Goal: Task Accomplishment & Management: Complete application form

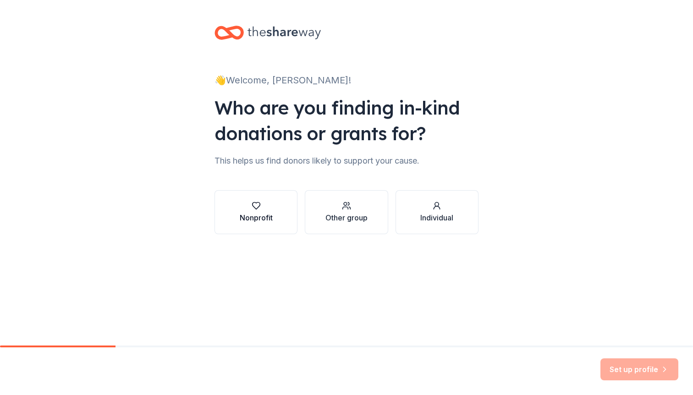
click at [260, 212] on div "Nonprofit" at bounding box center [256, 212] width 33 height 22
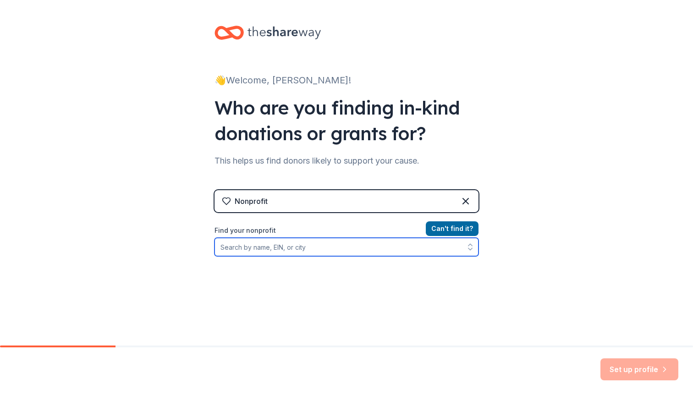
click at [321, 246] on input "Find your nonprofit" at bounding box center [346, 247] width 264 height 18
paste input "83-3544068"
type input "83-3544068"
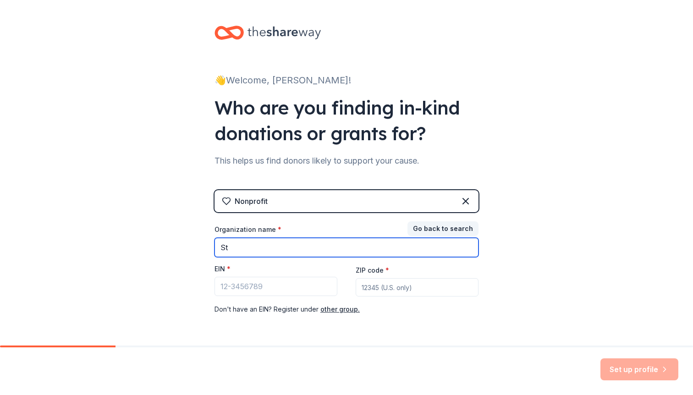
type input "S"
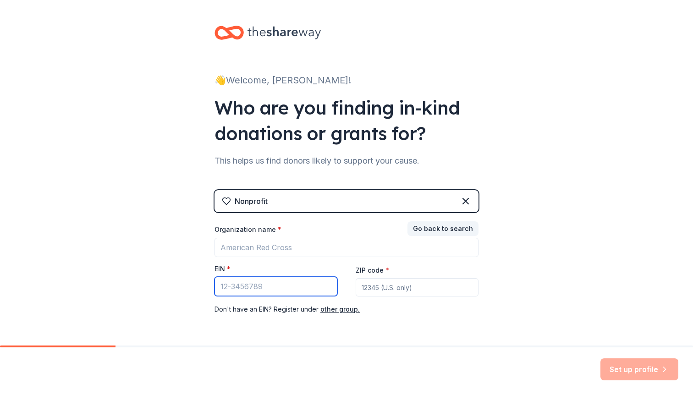
paste input "[US_EMPLOYER_IDENTIFICATION_NUMBER]"
type input "[US_EMPLOYER_IDENTIFICATION_NUMBER]"
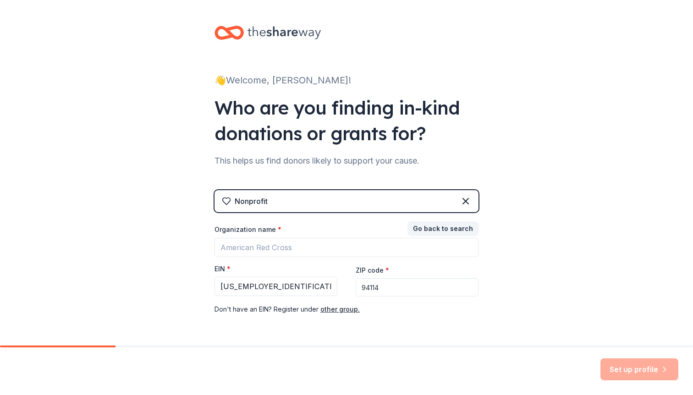
type input "94114"
click at [420, 257] on div "Organization name * EIN * 83-3544068 ZIP code * 94114 Don ' t have an EIN? Regi…" at bounding box center [346, 270] width 264 height 90
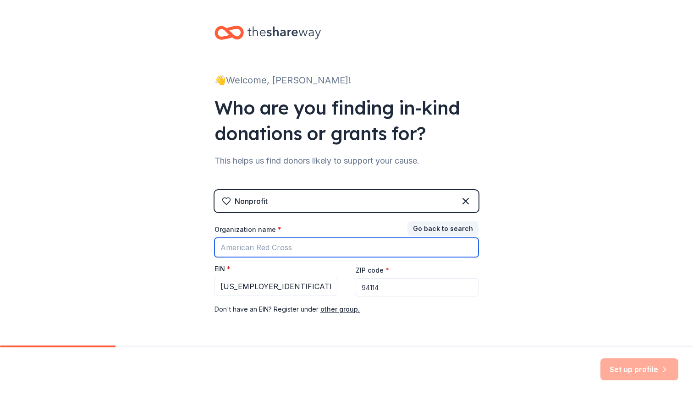
click at [418, 251] on input "Organization name *" at bounding box center [346, 247] width 264 height 19
type input "A"
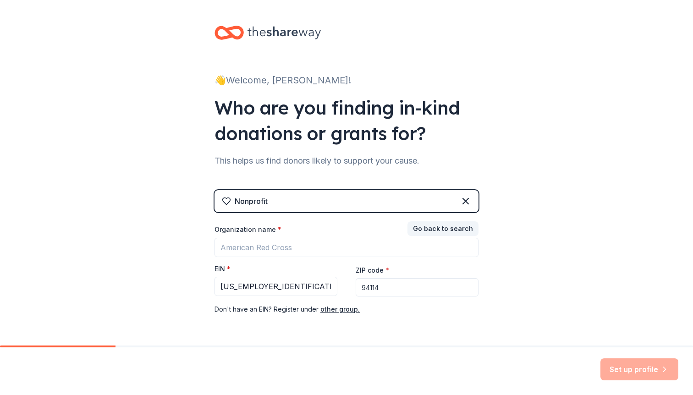
click at [428, 201] on div "Nonprofit" at bounding box center [346, 201] width 264 height 22
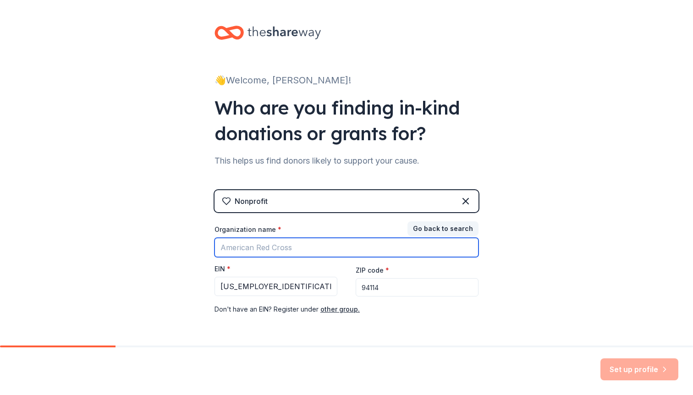
click at [376, 254] on input "Organization name *" at bounding box center [346, 247] width 264 height 19
paste input "[GEOGRAPHIC_DATA][PERSON_NAME]"
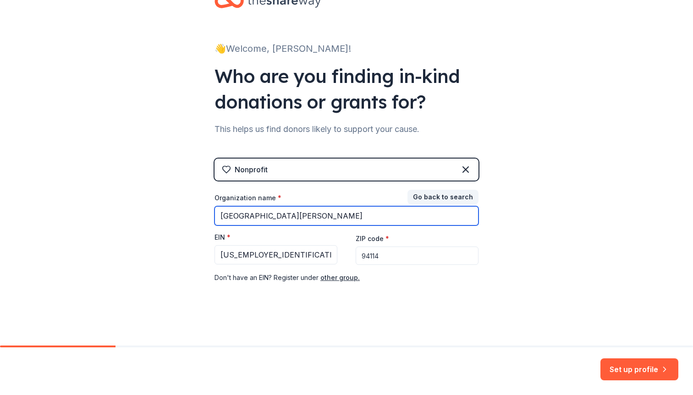
scroll to position [31, 0]
type input "[GEOGRAPHIC_DATA][PERSON_NAME]"
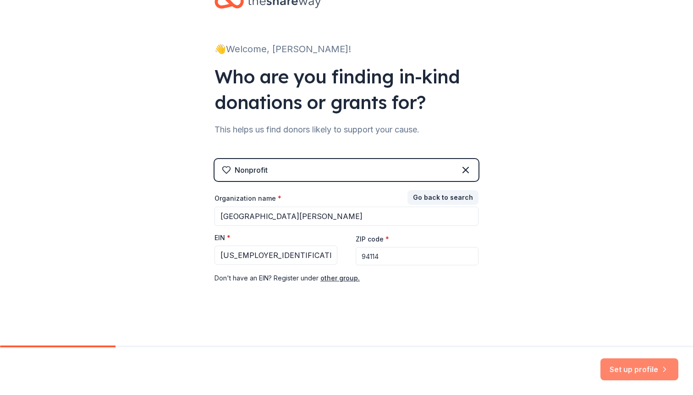
click at [626, 365] on button "Set up profile" at bounding box center [639, 369] width 78 height 22
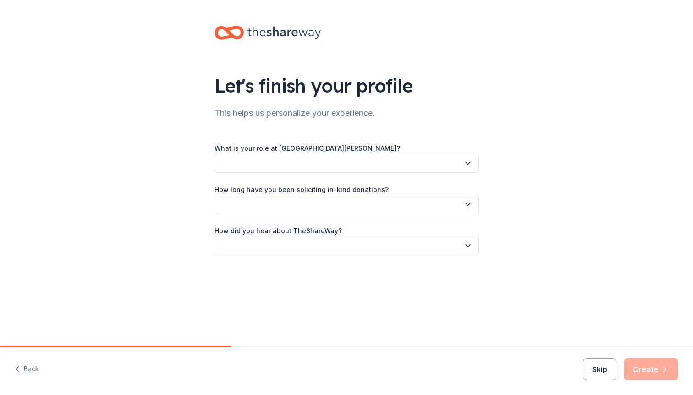
click at [458, 173] on div "What is your role at Saint Philip School? How long have you been soliciting in-…" at bounding box center [346, 198] width 264 height 113
click at [455, 164] on button "button" at bounding box center [346, 162] width 264 height 19
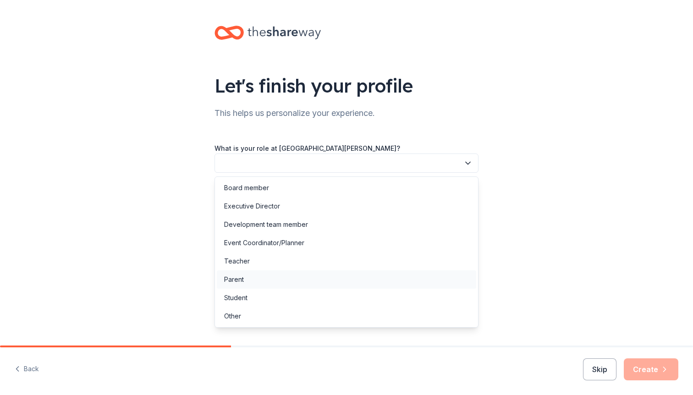
click at [312, 282] on div "Parent" at bounding box center [346, 279] width 259 height 18
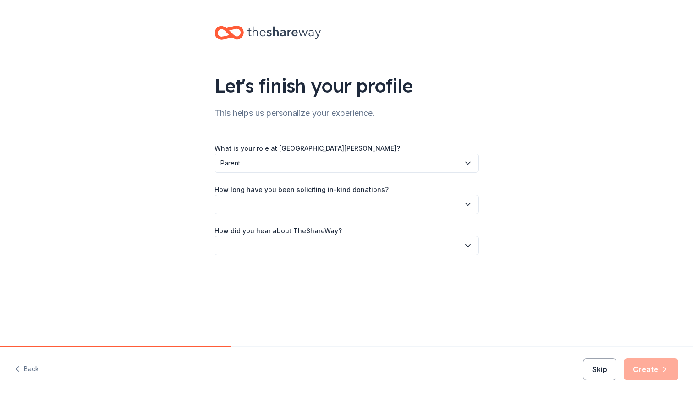
click at [336, 208] on button "button" at bounding box center [346, 204] width 264 height 19
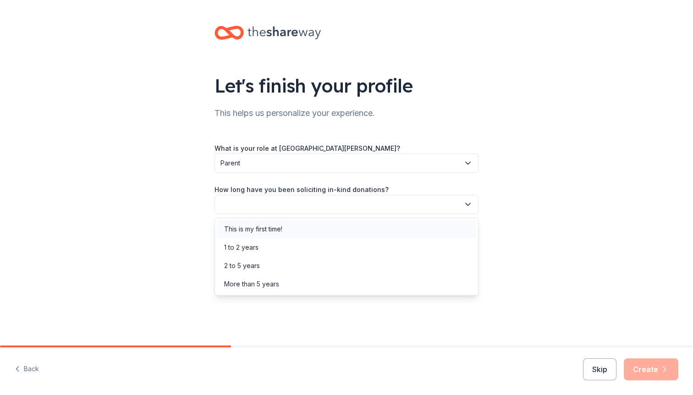
click at [327, 224] on div "This is my first time!" at bounding box center [346, 229] width 259 height 18
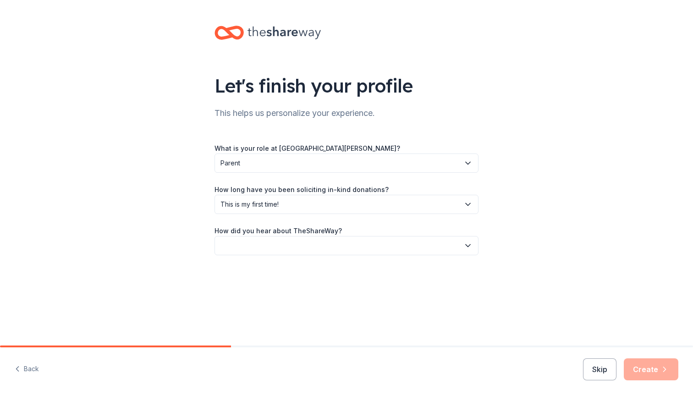
click at [333, 242] on button "button" at bounding box center [346, 245] width 264 height 19
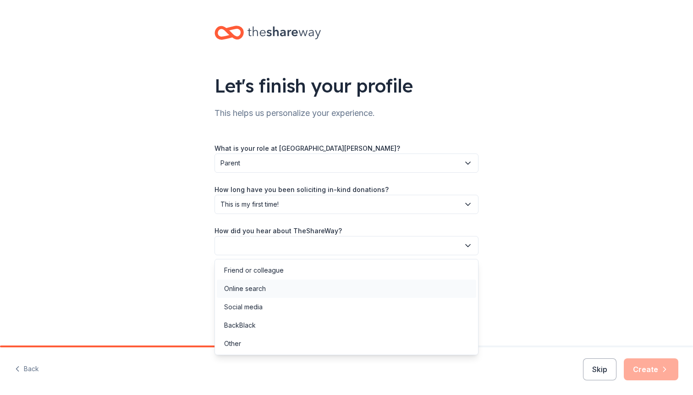
click at [291, 287] on div "Online search" at bounding box center [346, 288] width 259 height 18
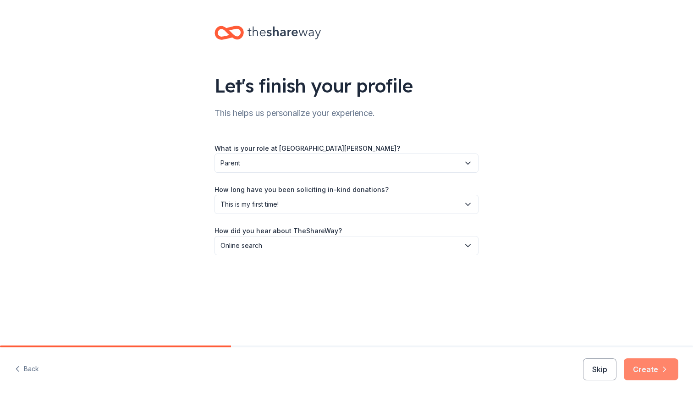
click at [635, 365] on button "Create" at bounding box center [650, 369] width 55 height 22
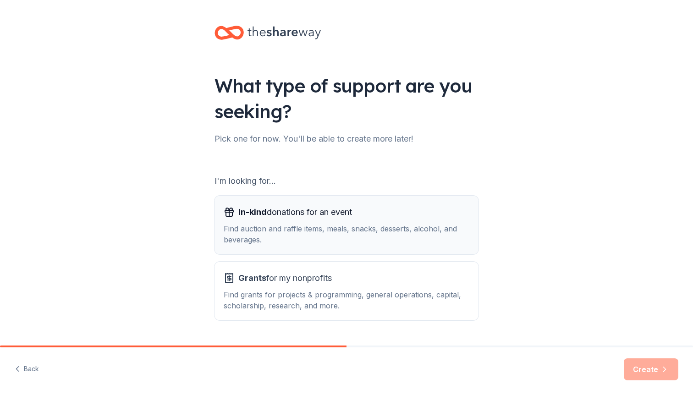
click at [360, 212] on div "In-kind donations for an event" at bounding box center [346, 212] width 245 height 15
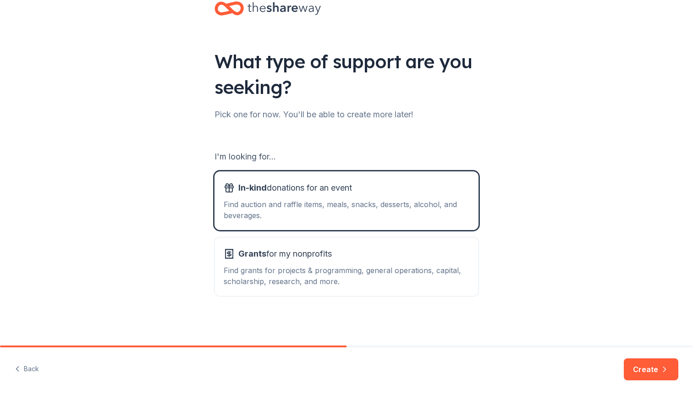
scroll to position [24, 0]
click at [658, 371] on button "Create" at bounding box center [650, 369] width 55 height 22
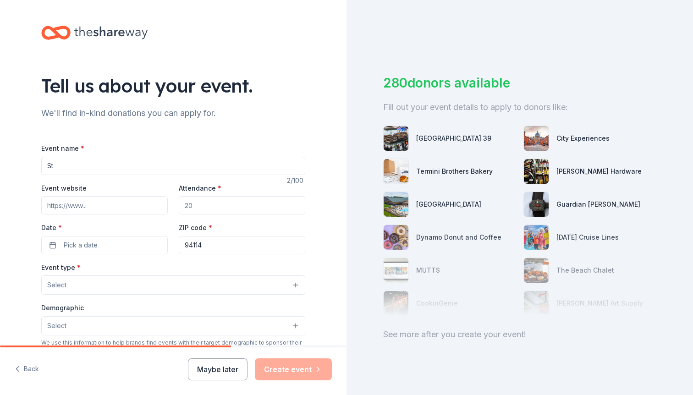
type input "S"
paste input "Saint Philip School"
drag, startPoint x: 128, startPoint y: 167, endPoint x: 31, endPoint y: 163, distance: 97.2
click at [31, 163] on div "Tell us about your event. We'll find in-kind donations you can apply for. Event…" at bounding box center [173, 305] width 293 height 610
paste input "87th Annual St. Philip Festiva"
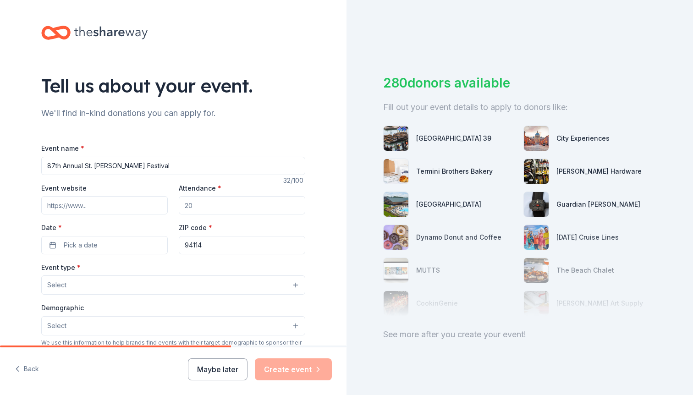
drag, startPoint x: 60, startPoint y: 164, endPoint x: 29, endPoint y: 164, distance: 30.2
click at [29, 164] on div "Tell us about your event. We'll find in-kind donations you can apply for. Event…" at bounding box center [173, 305] width 293 height 610
type input "Annual St. [PERSON_NAME] Festival"
click at [72, 207] on input "Event website" at bounding box center [104, 205] width 126 height 18
paste input "https://www.saintphilipschool.org/festival2025"
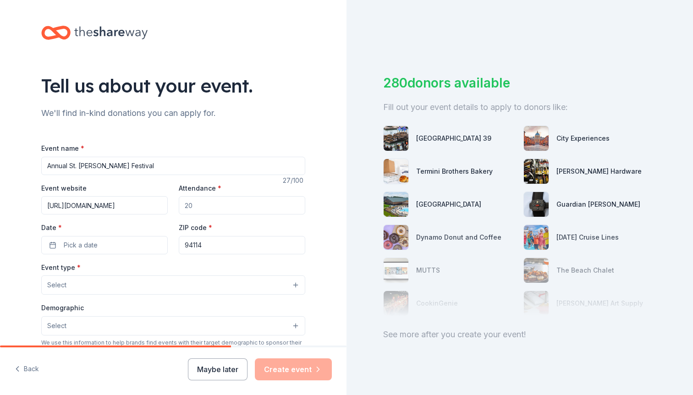
type input "https://www.saintphilipschool.org/festival2025"
click at [204, 201] on input "Attendance *" at bounding box center [242, 205] width 126 height 18
type input "300"
click at [140, 244] on button "Pick a date" at bounding box center [104, 245] width 126 height 18
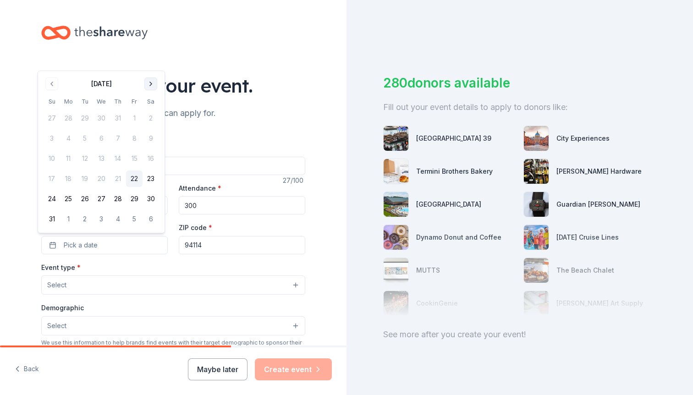
click at [148, 83] on button "Go to next month" at bounding box center [150, 83] width 13 height 13
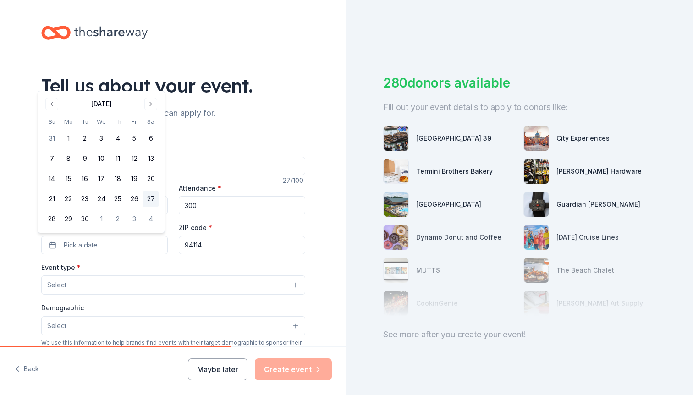
click at [147, 196] on button "27" at bounding box center [150, 199] width 16 height 16
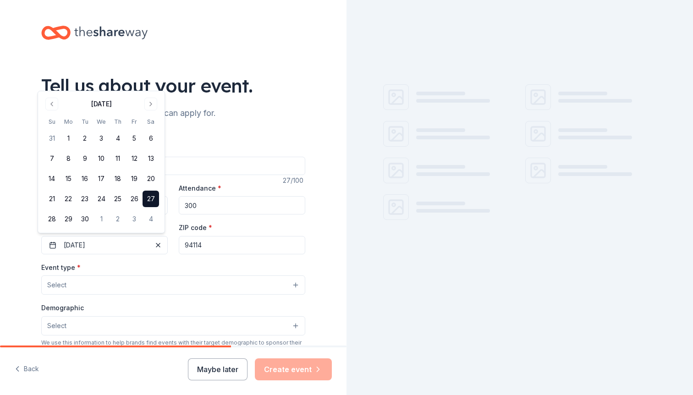
click at [161, 279] on button "Select" at bounding box center [173, 284] width 264 height 19
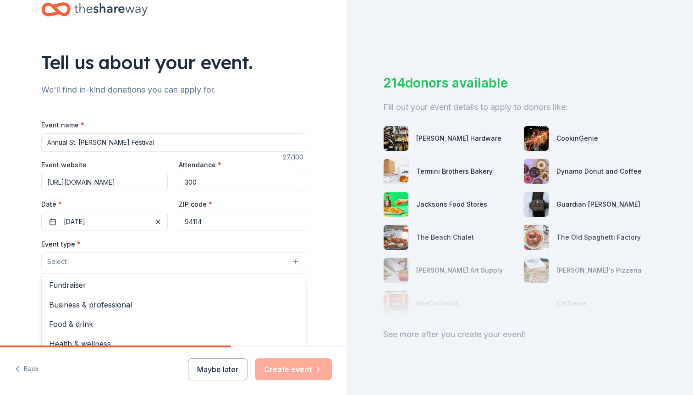
scroll to position [29, 0]
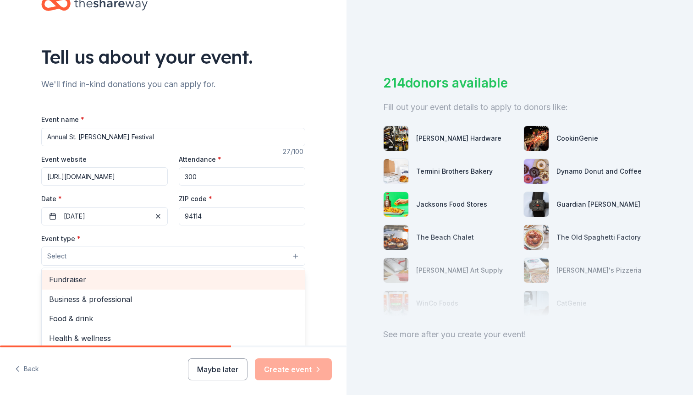
click at [153, 271] on div "Fundraiser" at bounding box center [173, 279] width 263 height 19
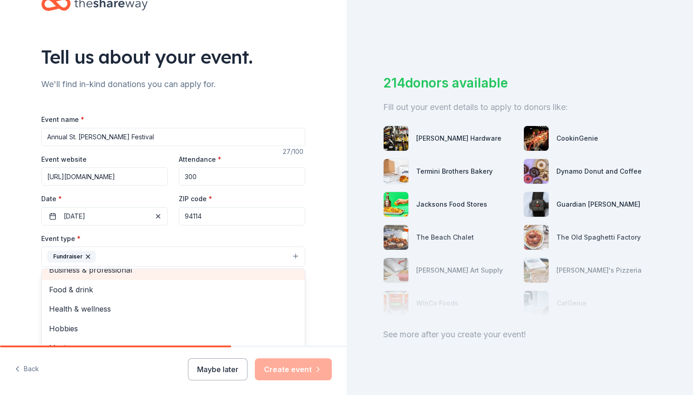
scroll to position [10, 0]
click at [27, 291] on div "Tell us about your event. We'll find in-kind donations you can apply for. Event…" at bounding box center [173, 276] width 293 height 611
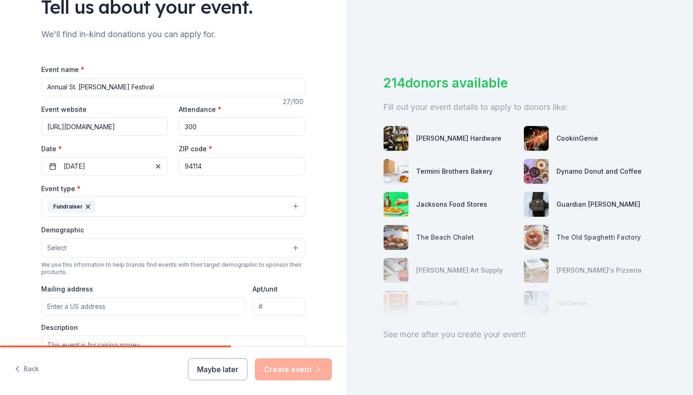
scroll to position [90, 0]
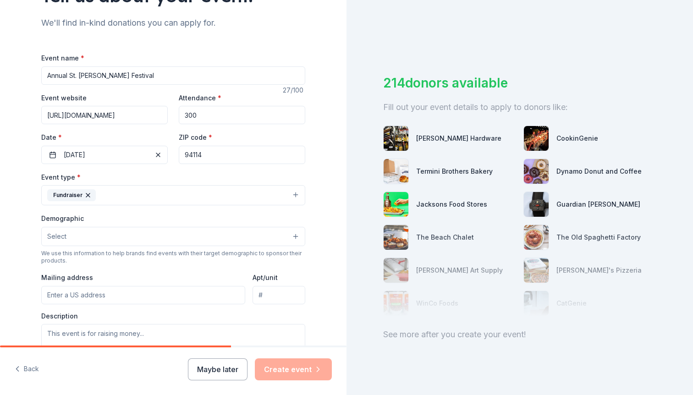
click at [65, 236] on button "Select" at bounding box center [173, 236] width 264 height 19
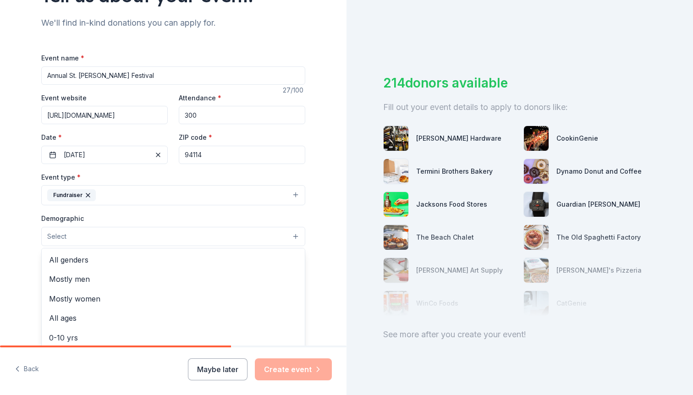
click at [27, 256] on div "Tell us about your event. We'll find in-kind donations you can apply for. Event…" at bounding box center [173, 215] width 293 height 611
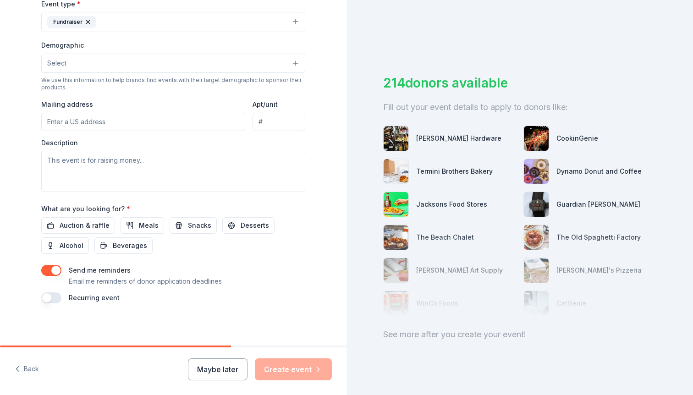
scroll to position [263, 0]
click at [67, 223] on span "Auction & raffle" at bounding box center [85, 225] width 50 height 11
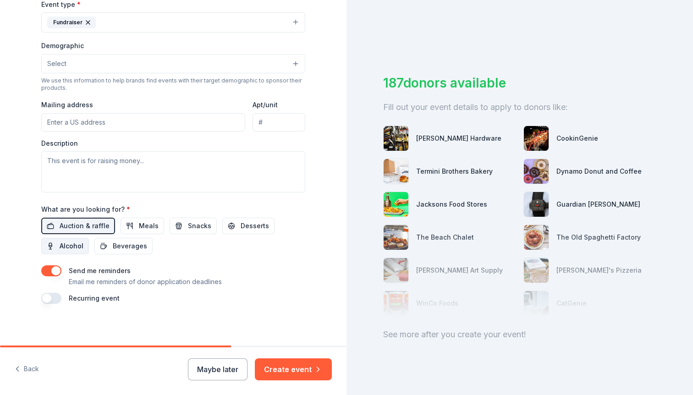
click at [72, 245] on span "Alcohol" at bounding box center [72, 245] width 24 height 11
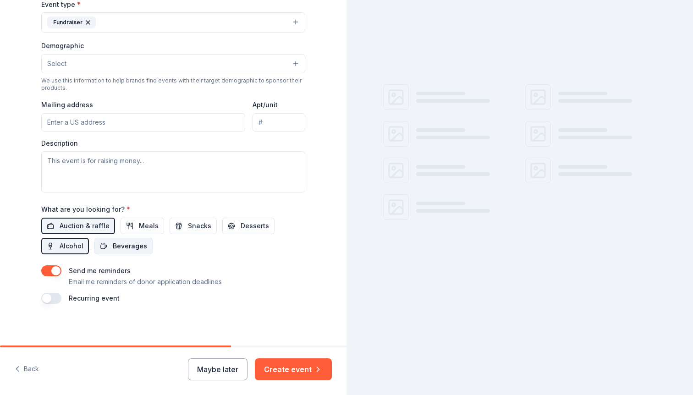
click at [123, 243] on span "Beverages" at bounding box center [130, 245] width 34 height 11
click at [113, 247] on span "Beverages" at bounding box center [130, 245] width 34 height 11
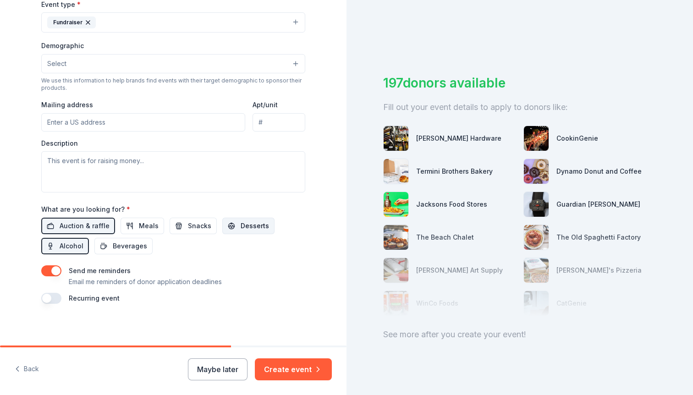
click at [243, 227] on span "Desserts" at bounding box center [254, 225] width 28 height 11
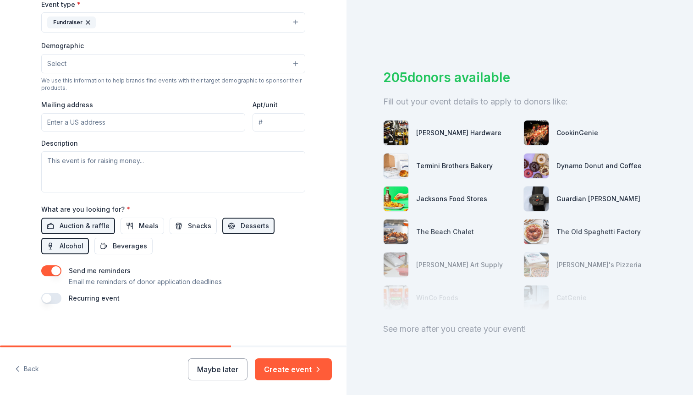
scroll to position [0, 0]
click at [203, 175] on textarea at bounding box center [173, 171] width 264 height 41
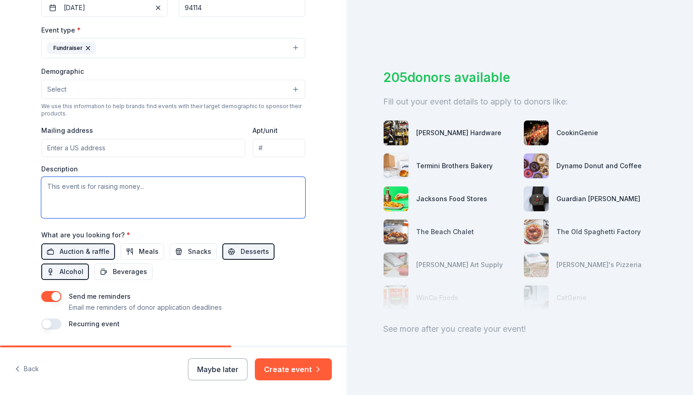
scroll to position [235, 0]
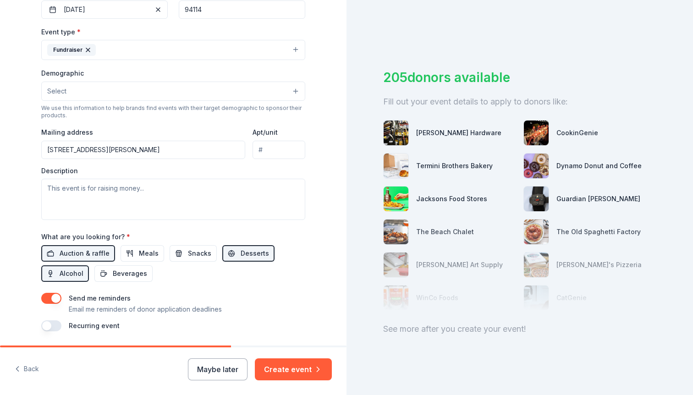
type input "665 Elizabeth Street, San Francisco, CA, 94114"
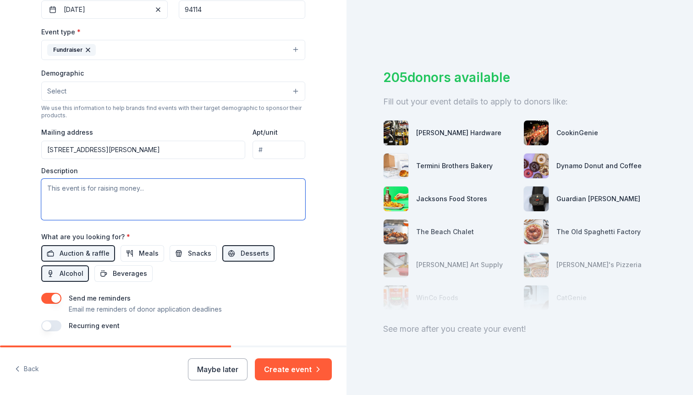
click at [176, 187] on textarea at bounding box center [173, 199] width 264 height 41
paste textarea "Festival serves as a vital fundraiser, helping sustain student programs and enr…"
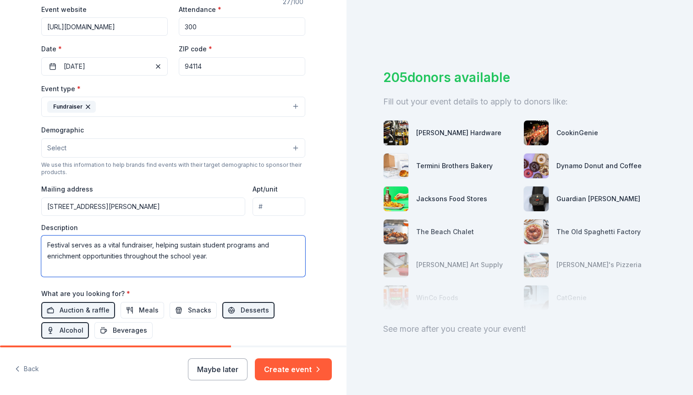
scroll to position [180, 0]
paste textarea "7th Annual St. Philip Festival held on our Noe Valley school campus the weekend…"
click at [44, 243] on textarea "7th Annual St. Philip Festival held on our Noe Valley school campus the weekend…" at bounding box center [173, 255] width 264 height 41
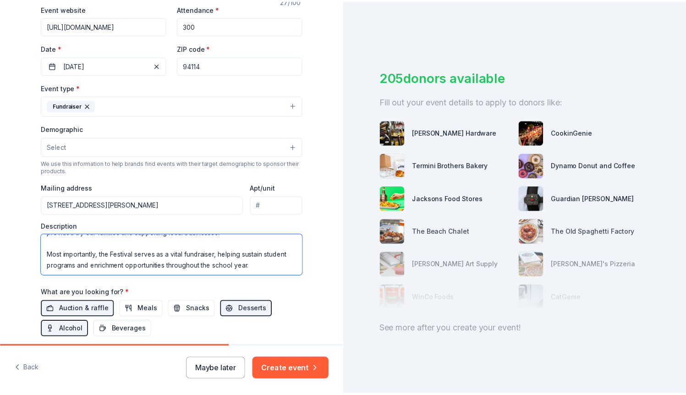
scroll to position [110, 0]
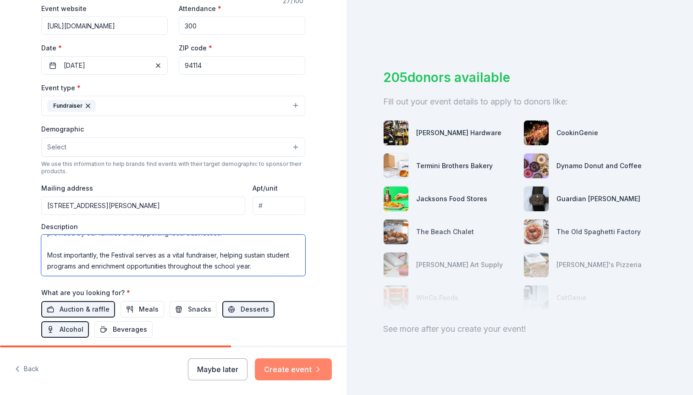
type textarea "87th Annual St. [PERSON_NAME] Festival held on our [PERSON_NAME][GEOGRAPHIC_DAT…"
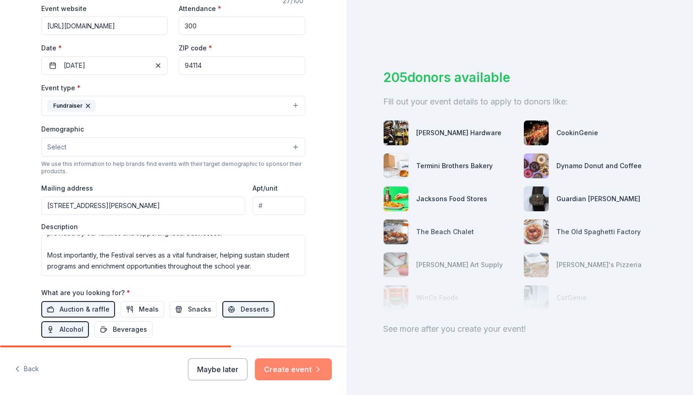
click at [282, 362] on button "Create event" at bounding box center [293, 369] width 77 height 22
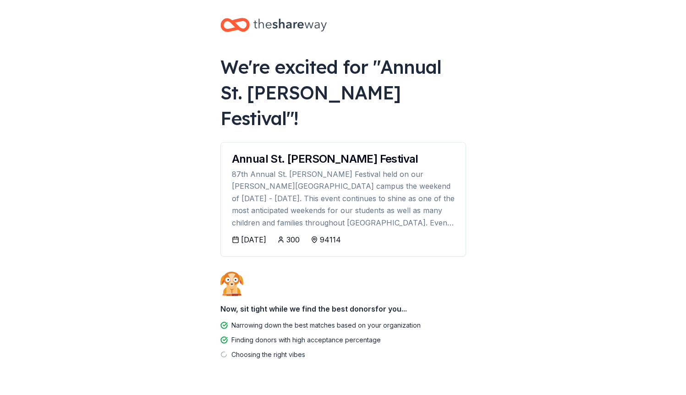
scroll to position [5, 0]
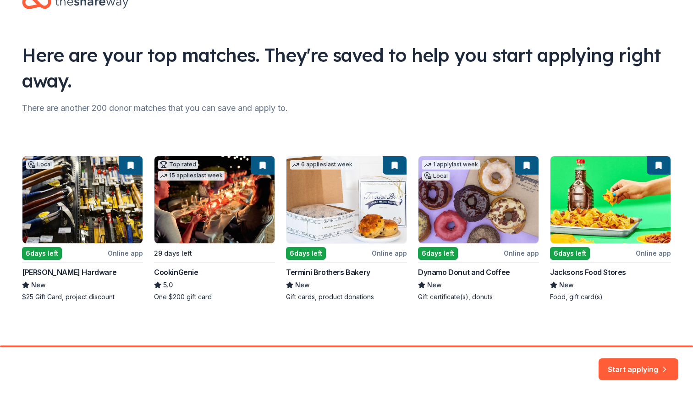
scroll to position [3, 0]
click at [630, 362] on button "Start applying" at bounding box center [638, 364] width 80 height 22
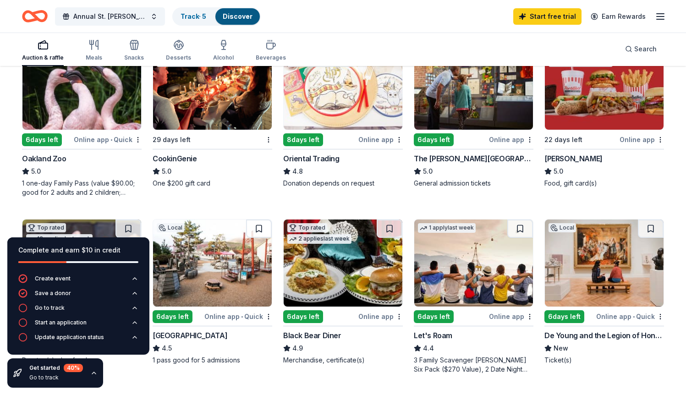
scroll to position [128, 0]
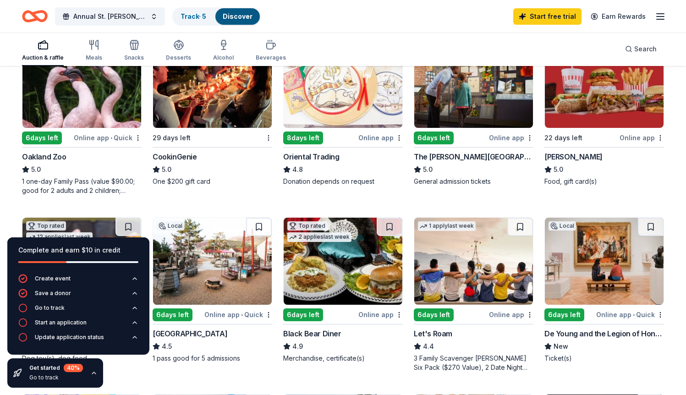
click at [99, 109] on img at bounding box center [81, 84] width 119 height 87
click at [104, 138] on div "Online app • Quick" at bounding box center [108, 137] width 68 height 11
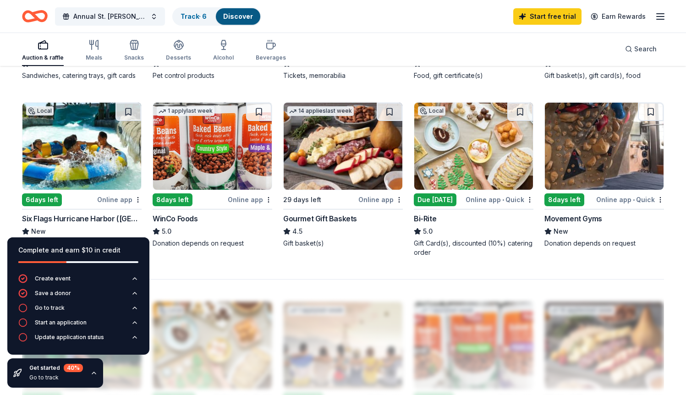
scroll to position [590, 0]
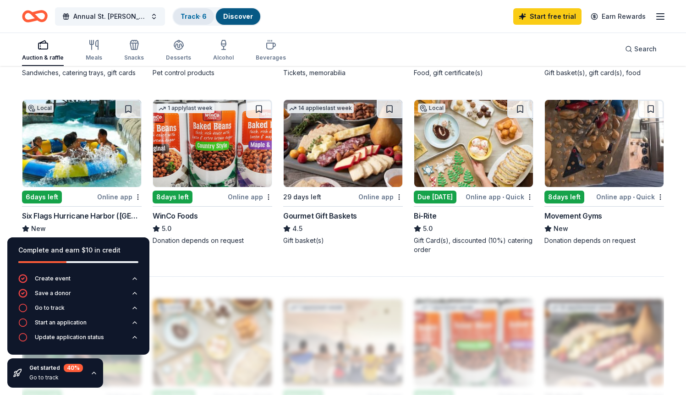
click at [193, 18] on link "Track · 6" at bounding box center [193, 16] width 26 height 8
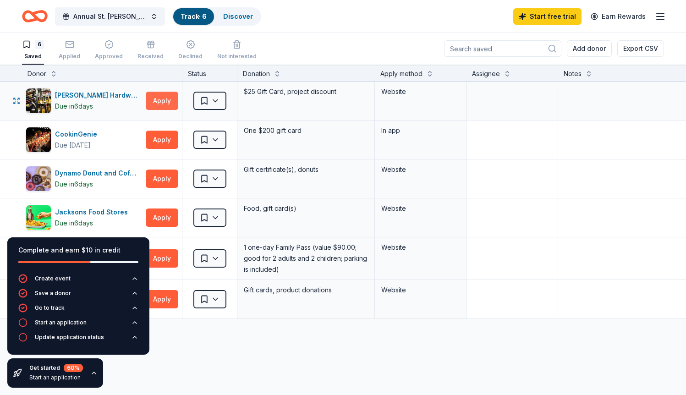
click at [156, 103] on button "Apply" at bounding box center [162, 101] width 33 height 18
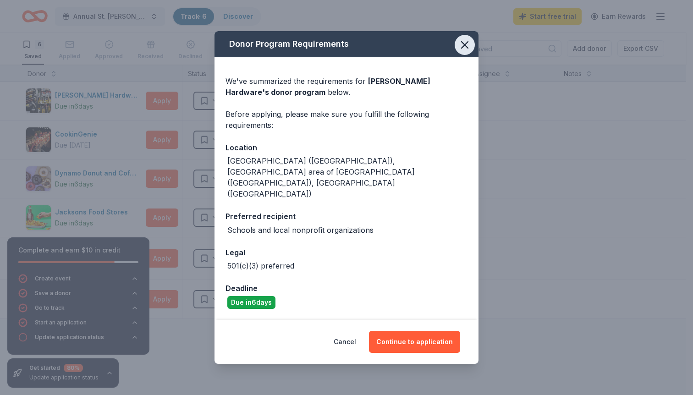
click at [461, 51] on icon "button" at bounding box center [464, 44] width 13 height 13
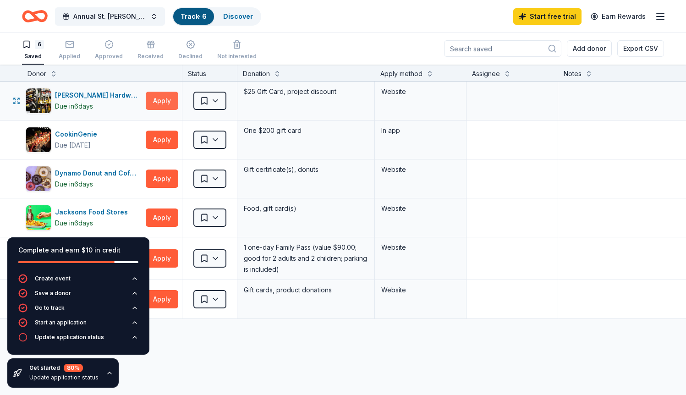
click at [163, 106] on button "Apply" at bounding box center [162, 101] width 33 height 18
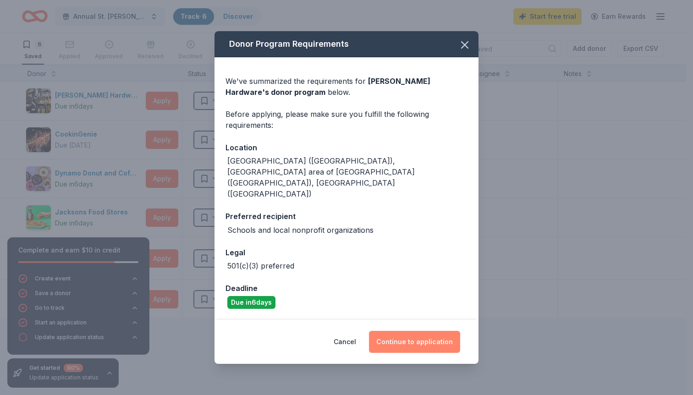
click at [410, 331] on button "Continue to application" at bounding box center [414, 342] width 91 height 22
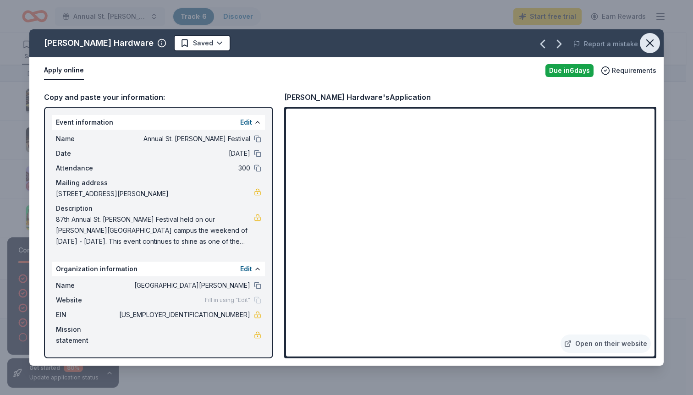
click at [651, 47] on icon "button" at bounding box center [649, 43] width 13 height 13
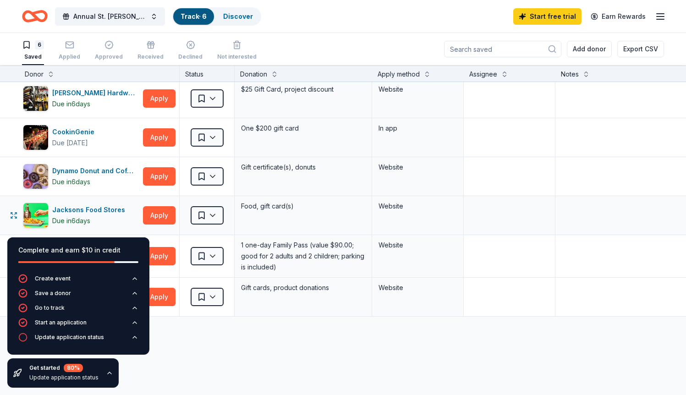
scroll to position [4, 4]
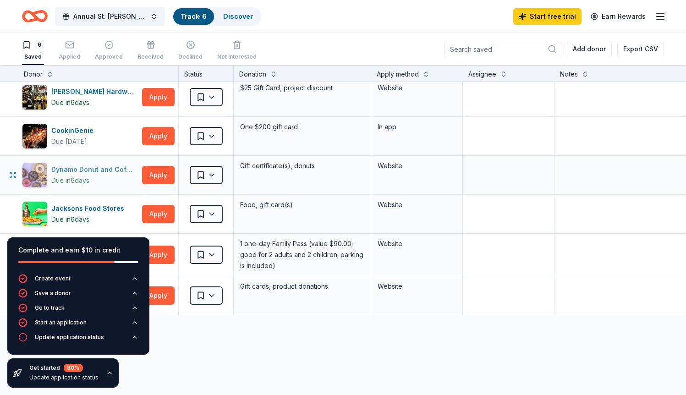
click at [118, 167] on div "Dynamo Donut and Coffee" at bounding box center [94, 169] width 87 height 11
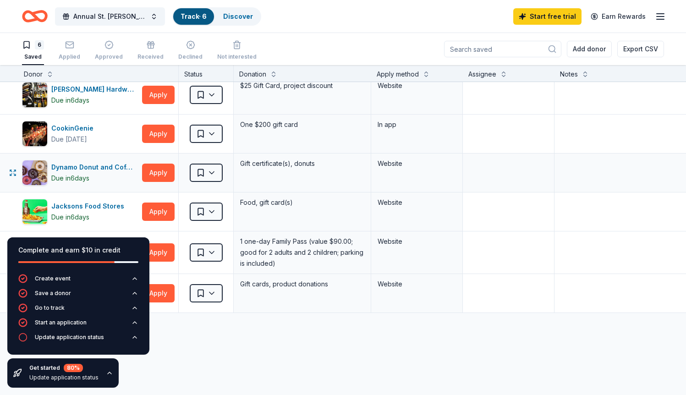
scroll to position [3, 4]
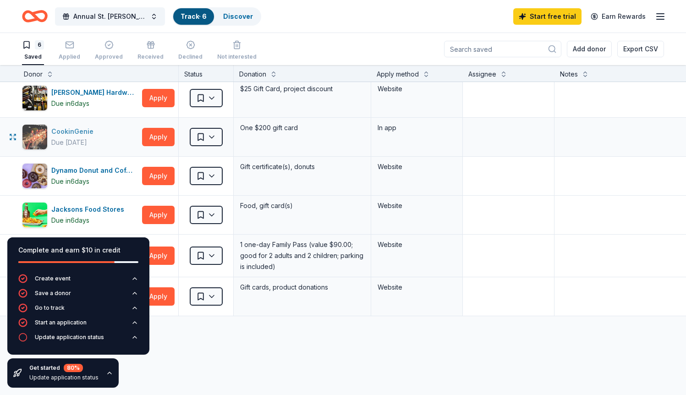
click at [64, 129] on div "CookinGenie" at bounding box center [74, 131] width 46 height 11
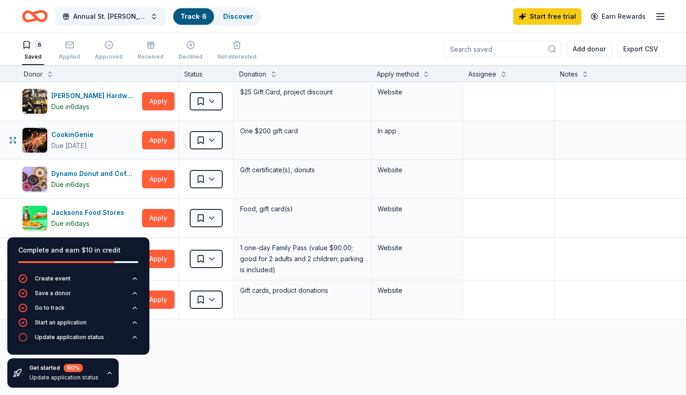
scroll to position [0, 0]
click at [72, 42] on rect "button" at bounding box center [69, 45] width 8 height 6
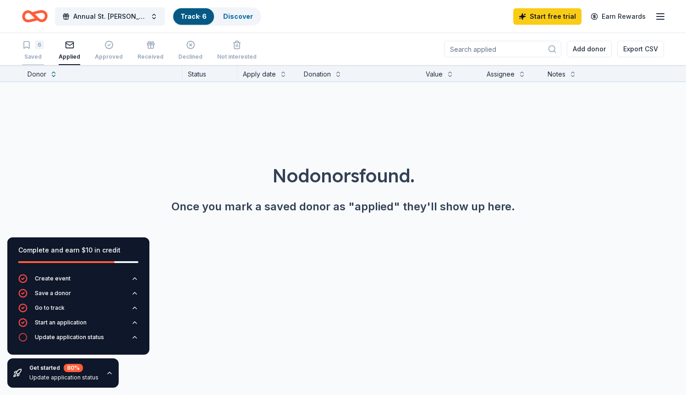
click at [41, 48] on div "6" at bounding box center [39, 44] width 9 height 9
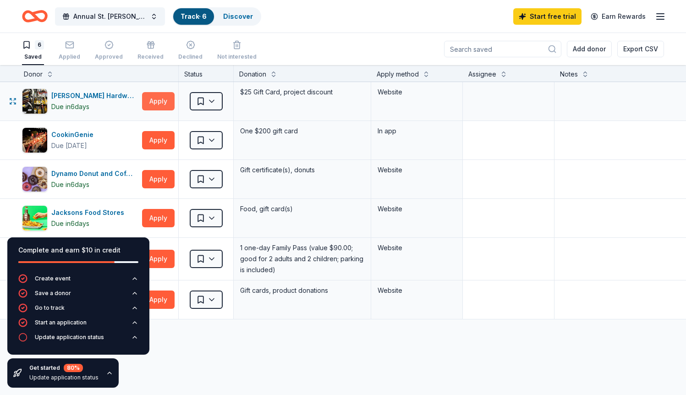
click at [153, 103] on button "Apply" at bounding box center [158, 101] width 33 height 18
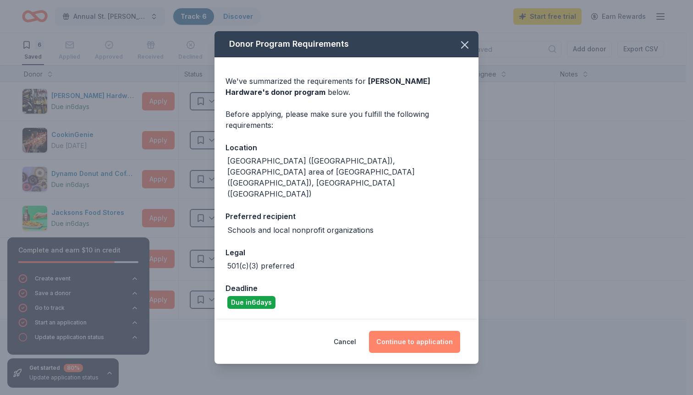
click at [383, 331] on button "Continue to application" at bounding box center [414, 342] width 91 height 22
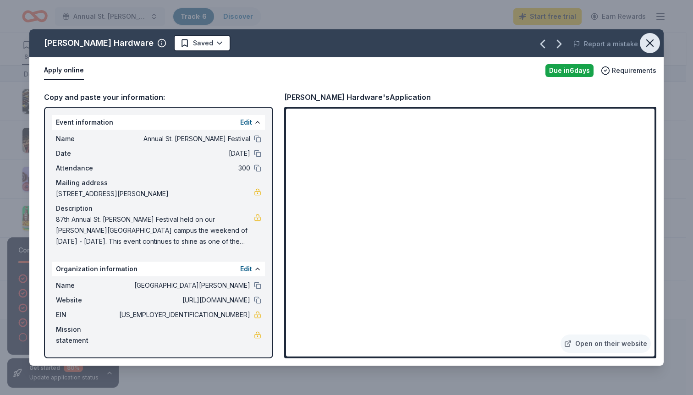
click at [650, 44] on icon "button" at bounding box center [649, 43] width 6 height 6
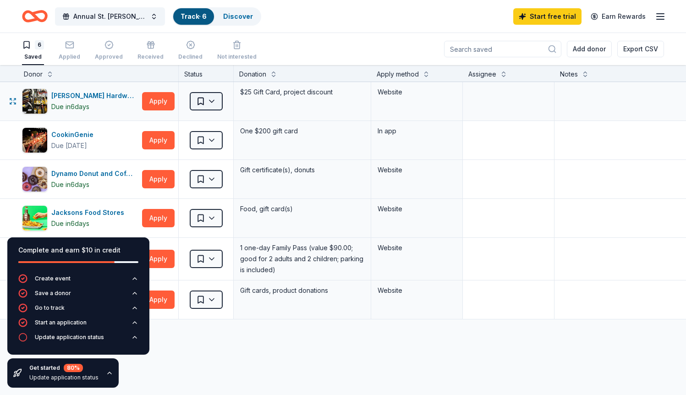
click at [211, 95] on html "Annual St. Philip Festival Track · 6 Discover Start free trial Earn Rewards 6 S…" at bounding box center [343, 197] width 686 height 395
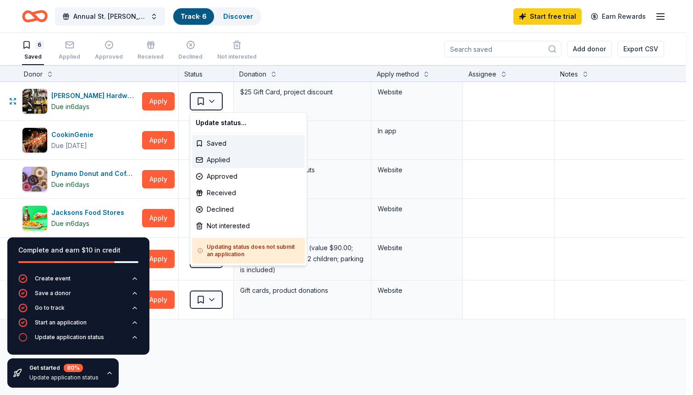
click at [215, 163] on div "Applied" at bounding box center [248, 160] width 113 height 16
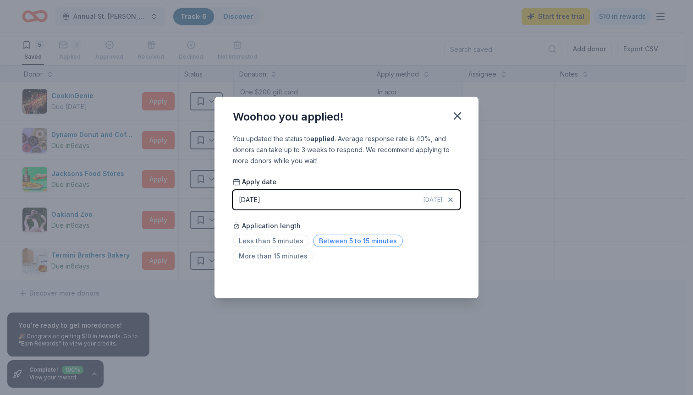
click at [331, 240] on span "Between 5 to 15 minutes" at bounding box center [358, 241] width 90 height 12
click at [455, 115] on icon "button" at bounding box center [457, 115] width 13 height 13
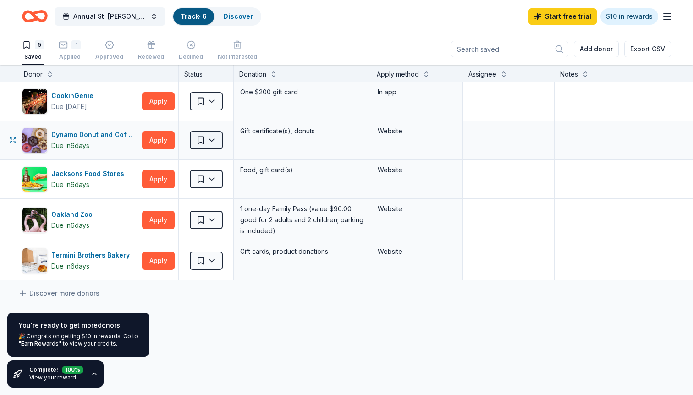
click at [217, 141] on html "Annual St. Philip Festival Track · 6 Discover Start free trial $10 in rewards 5…" at bounding box center [346, 197] width 693 height 395
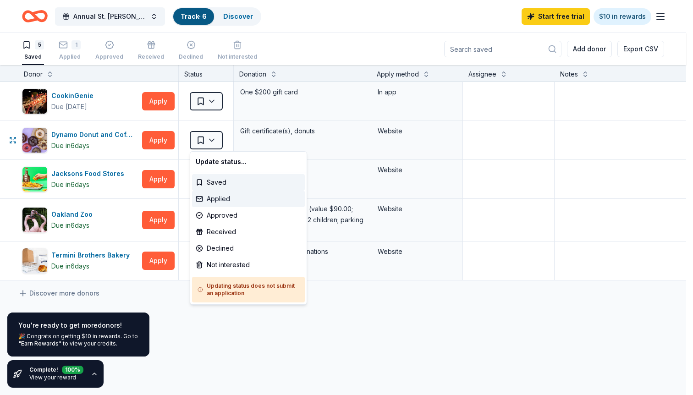
click at [215, 197] on div "Applied" at bounding box center [248, 199] width 113 height 16
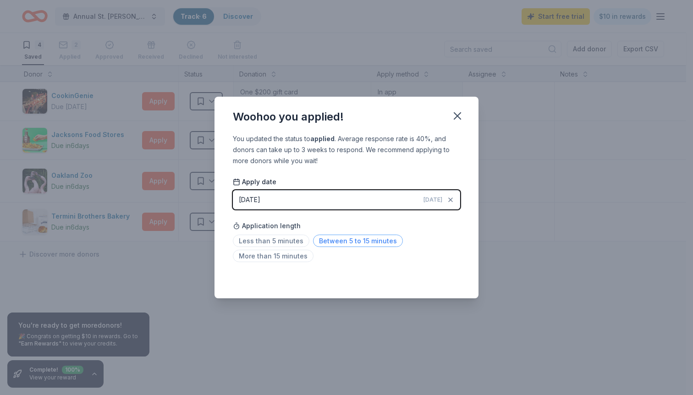
click at [346, 237] on span "Between 5 to 15 minutes" at bounding box center [358, 241] width 90 height 12
click at [459, 114] on icon "button" at bounding box center [457, 116] width 6 height 6
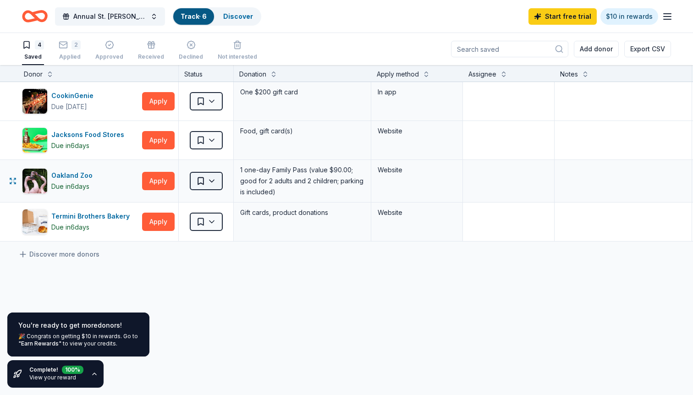
click at [213, 178] on html "Annual St. Philip Festival Track · 6 Discover Start free trial $10 in rewards 4…" at bounding box center [346, 197] width 693 height 395
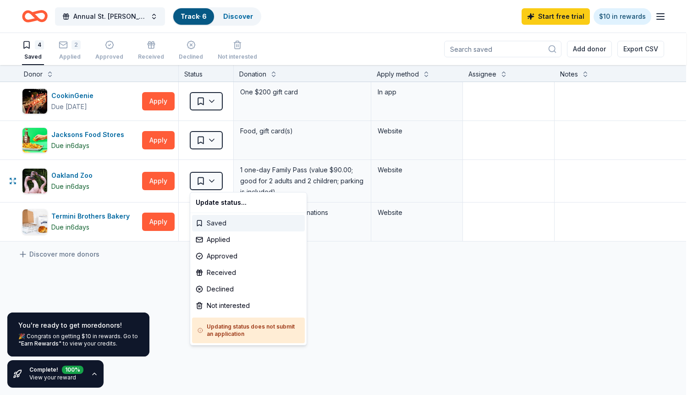
click at [207, 220] on div "Saved" at bounding box center [248, 223] width 113 height 16
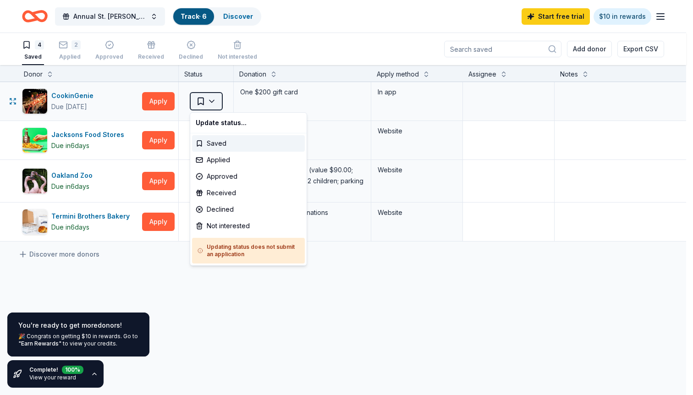
click at [213, 97] on html "Annual St. Philip Festival Track · 6 Discover Start free trial $10 in rewards 4…" at bounding box center [346, 197] width 693 height 395
click at [216, 160] on div "Applied" at bounding box center [248, 160] width 113 height 16
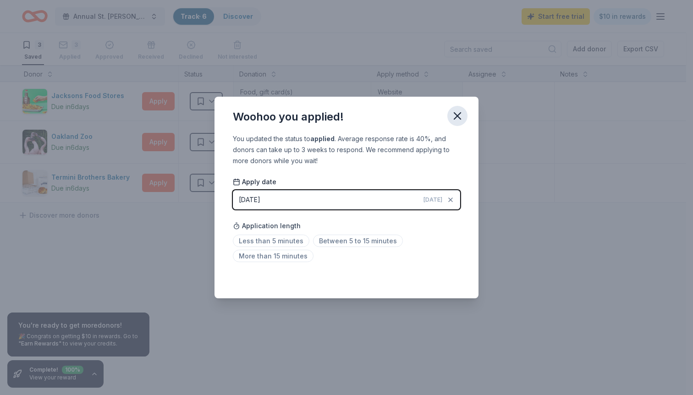
click at [453, 117] on icon "button" at bounding box center [457, 115] width 13 height 13
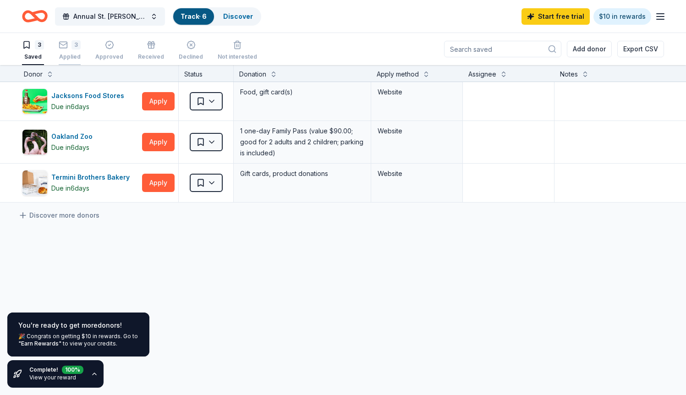
click at [74, 53] on div "3 Applied" at bounding box center [70, 46] width 22 height 20
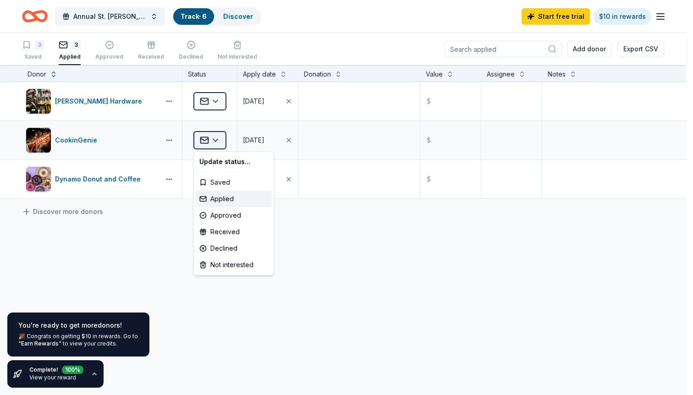
click at [220, 141] on html "Annual St. Philip Festival Track · 6 Discover Start free trial $10 in rewards 3…" at bounding box center [346, 197] width 693 height 395
click at [217, 184] on div "Saved" at bounding box center [234, 182] width 76 height 16
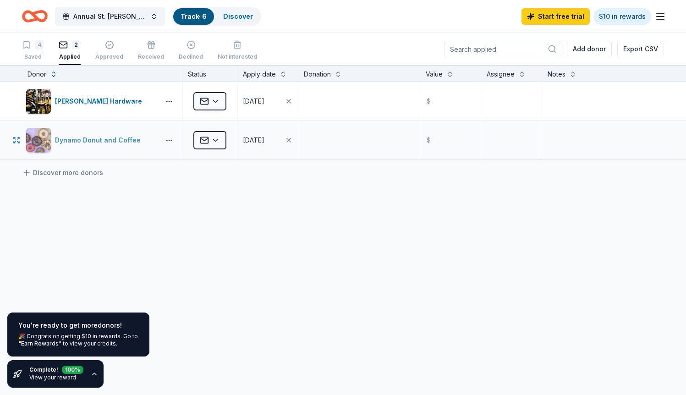
click at [117, 141] on div "Dynamo Donut and Coffee" at bounding box center [99, 140] width 89 height 11
click at [37, 49] on div "4" at bounding box center [39, 44] width 9 height 9
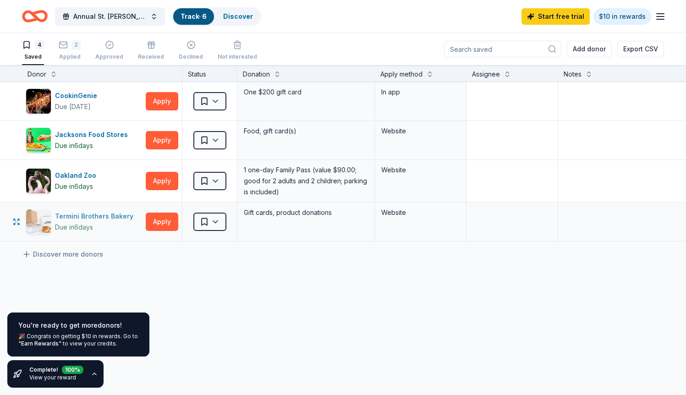
click at [89, 210] on div "Termini Brothers Bakery Due in 6 days" at bounding box center [84, 222] width 116 height 26
click at [201, 17] on link "Track · 6" at bounding box center [193, 16] width 26 height 8
click at [233, 15] on link "Discover" at bounding box center [238, 16] width 30 height 8
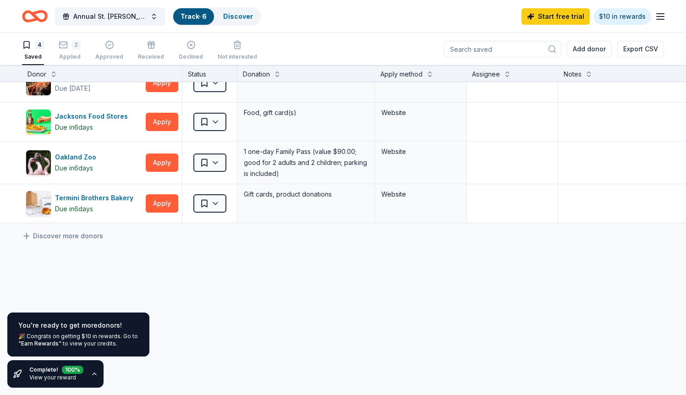
scroll to position [25, 0]
click at [243, 18] on link "Discover" at bounding box center [238, 16] width 30 height 8
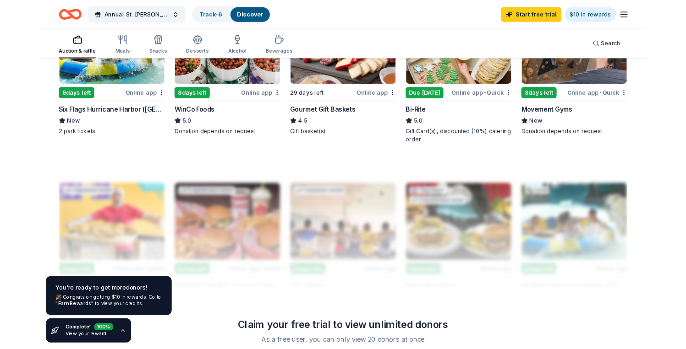
scroll to position [631, 0]
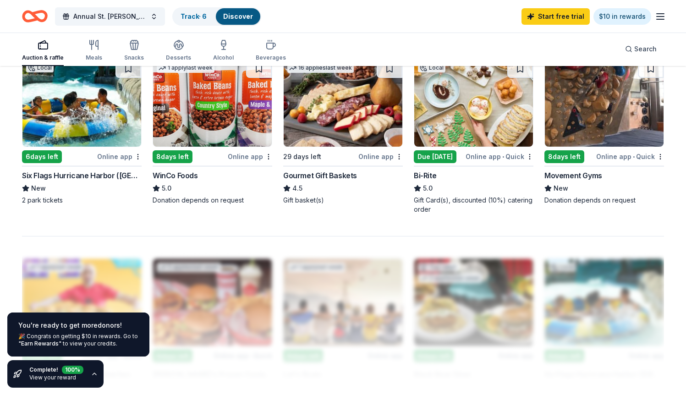
click at [87, 155] on div "6 days left" at bounding box center [58, 156] width 73 height 11
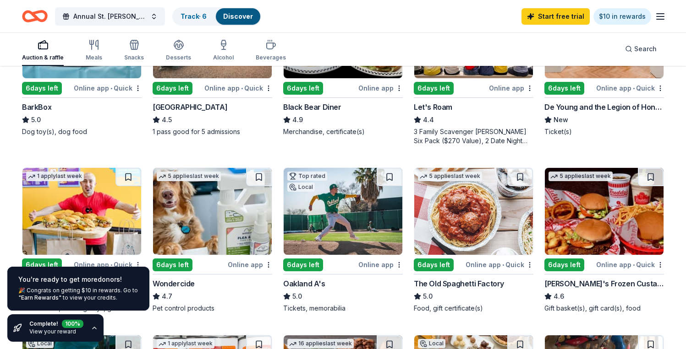
scroll to position [216, 0]
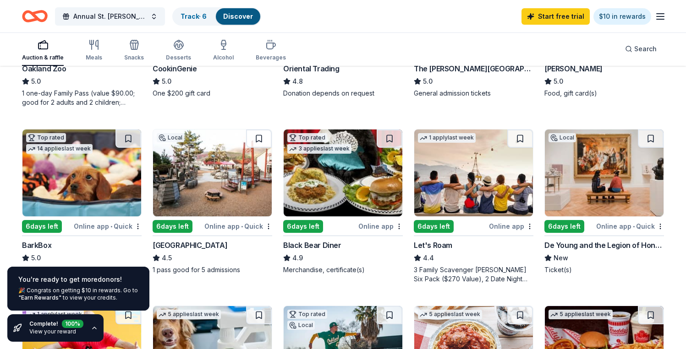
click at [442, 243] on div "Let's Roam" at bounding box center [433, 245] width 38 height 11
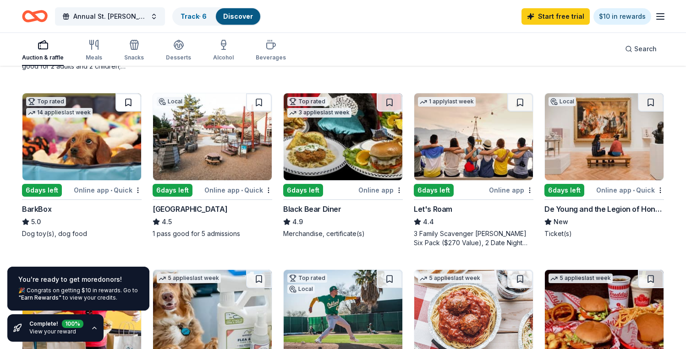
scroll to position [254, 0]
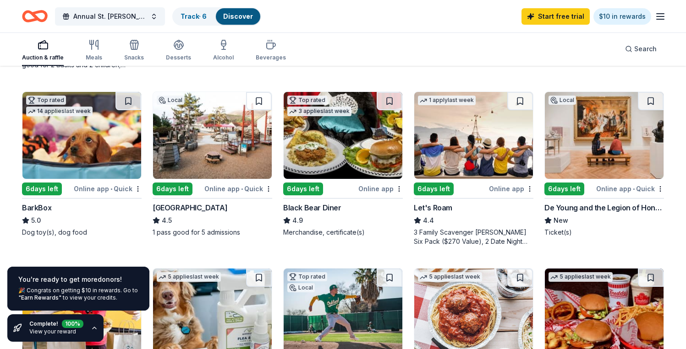
click at [44, 331] on link "View your reward" at bounding box center [52, 331] width 47 height 7
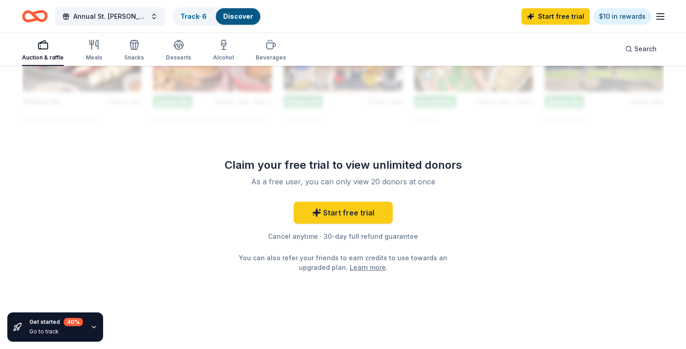
scroll to position [884, 0]
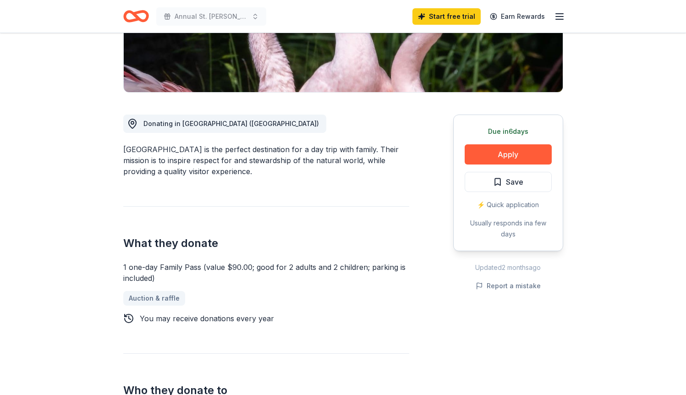
scroll to position [187, 0]
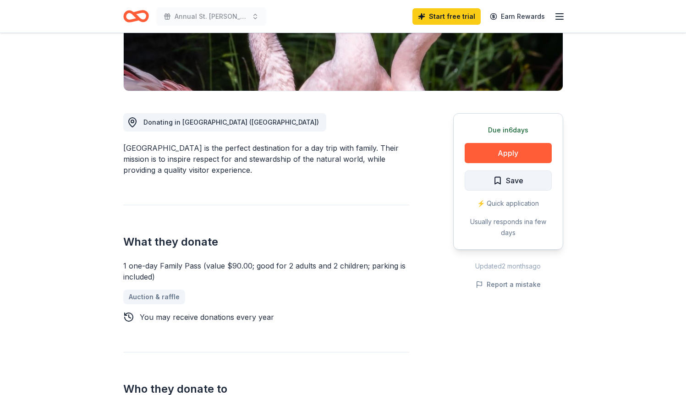
click at [507, 178] on span "Save" at bounding box center [514, 181] width 17 height 12
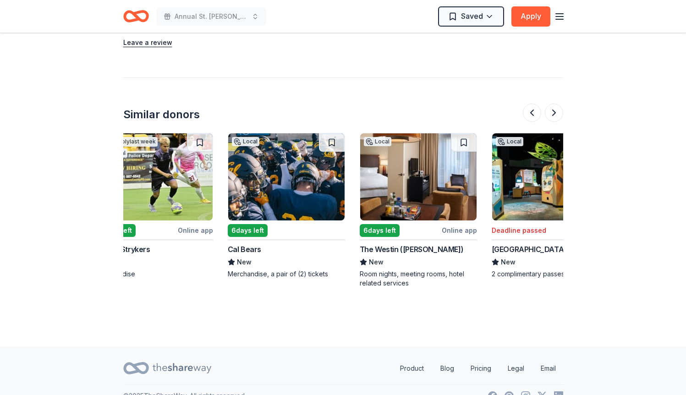
scroll to position [0, 154]
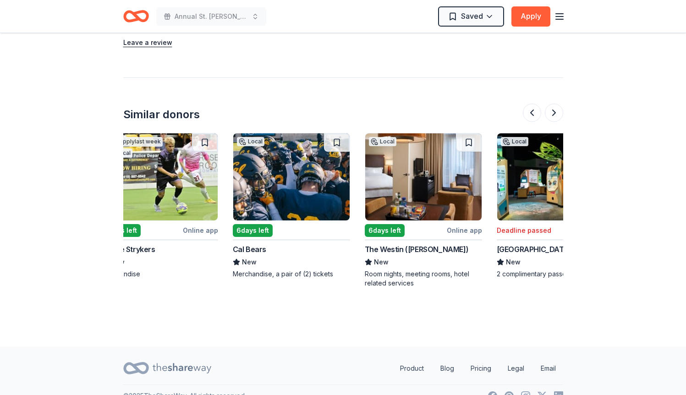
click at [289, 208] on img at bounding box center [291, 176] width 116 height 87
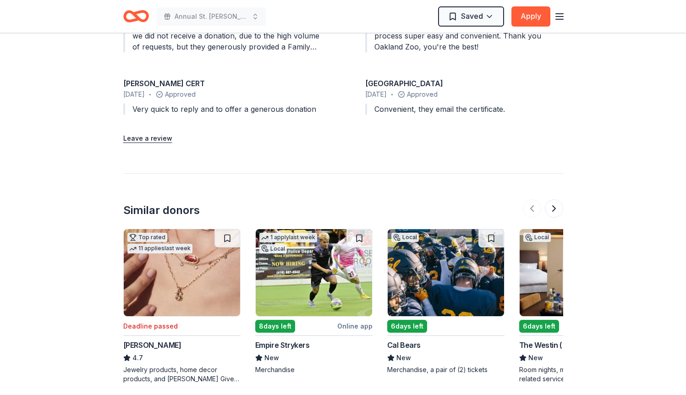
scroll to position [986, 0]
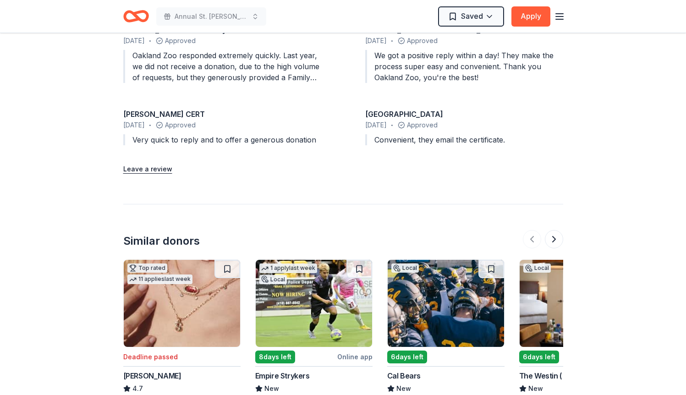
click at [289, 303] on img at bounding box center [314, 303] width 116 height 87
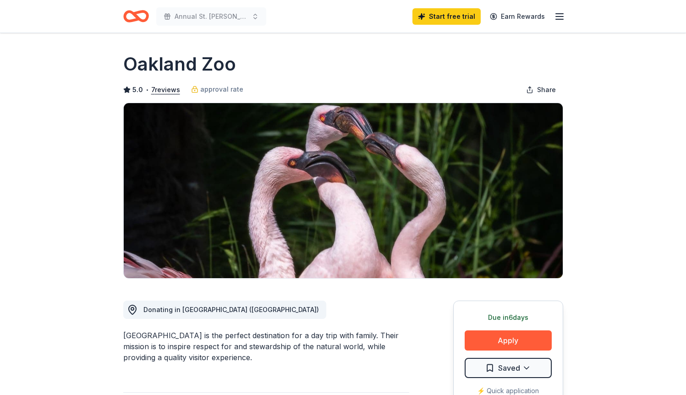
scroll to position [0, 0]
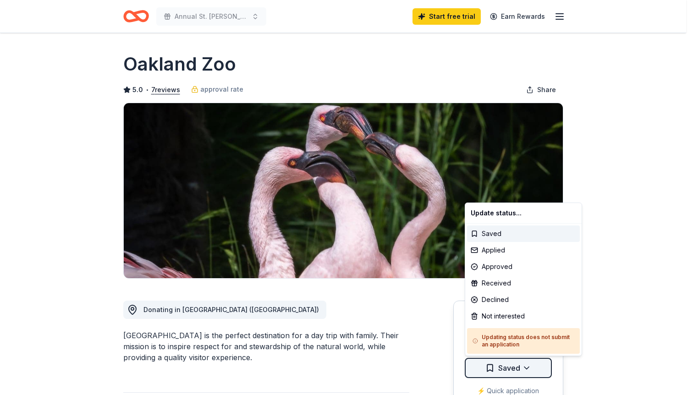
click at [500, 366] on html "Annual St. Philip Festival Start free trial Earn Rewards Due in 6 days Share Oa…" at bounding box center [346, 197] width 693 height 395
click at [607, 290] on html "Annual St. Philip Festival Start free trial Earn Rewards Due in 6 days Share Oa…" at bounding box center [346, 197] width 693 height 395
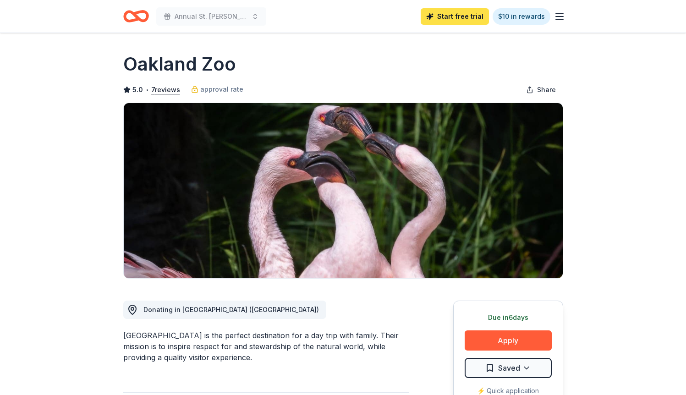
click at [471, 10] on link "Start free trial" at bounding box center [454, 16] width 68 height 16
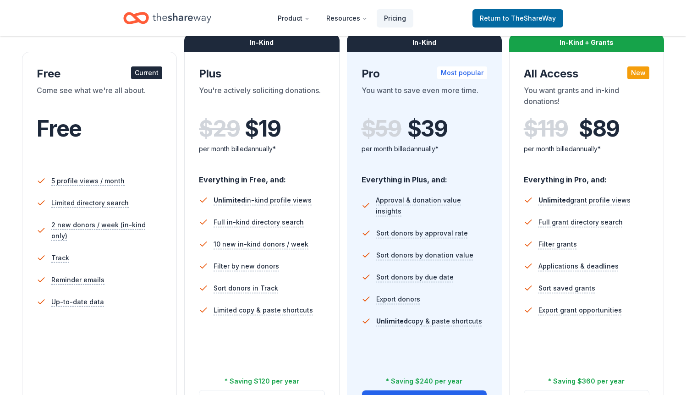
scroll to position [147, 0]
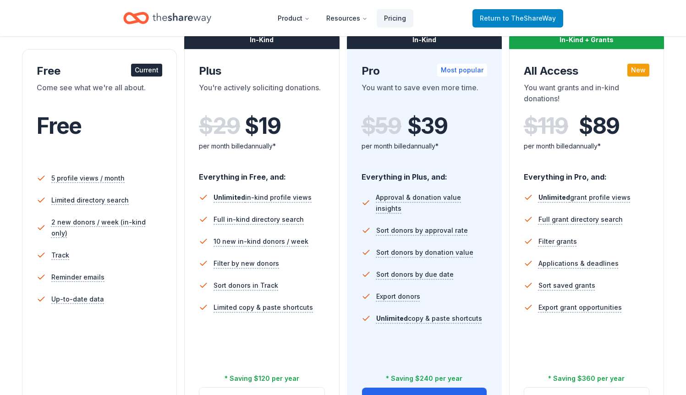
click at [491, 25] on link "Return to TheShareWay" at bounding box center [517, 18] width 91 height 18
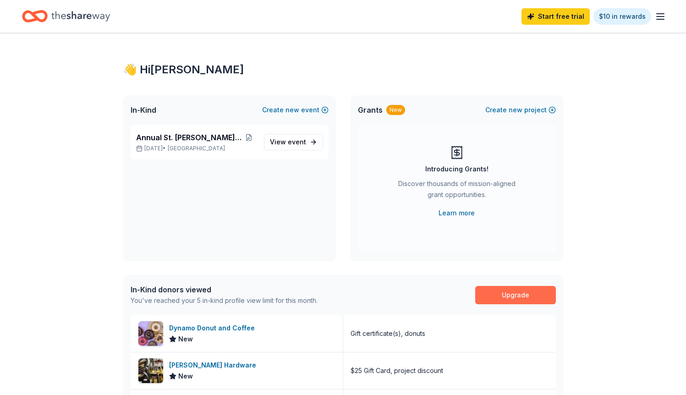
click at [499, 295] on link "Upgrade" at bounding box center [515, 295] width 81 height 18
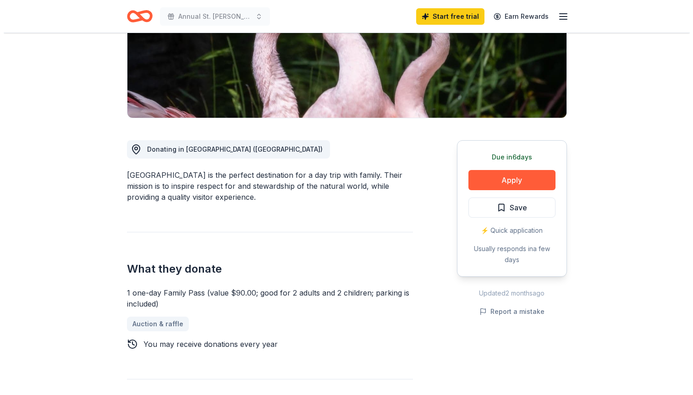
scroll to position [162, 0]
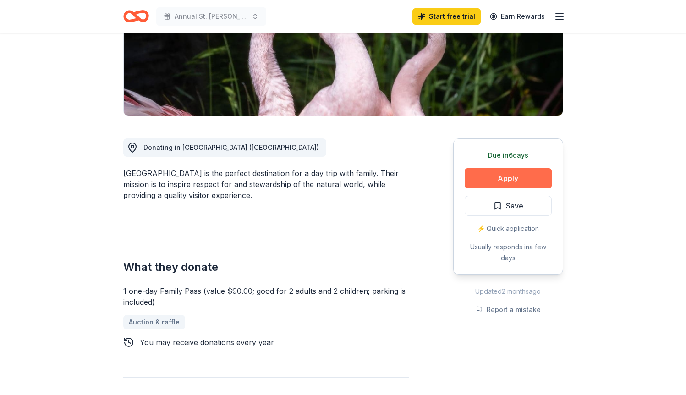
click at [482, 177] on button "Apply" at bounding box center [507, 178] width 87 height 20
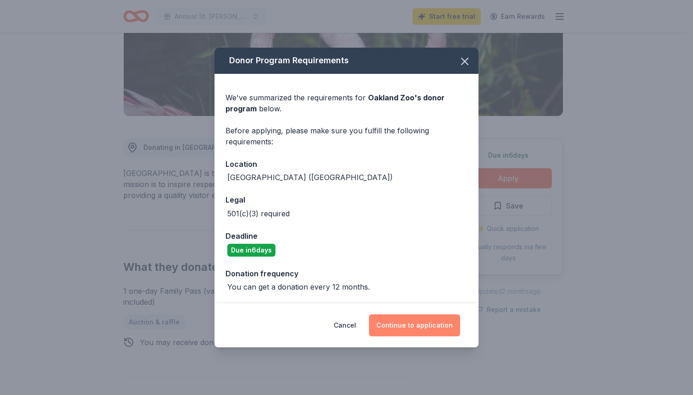
click at [408, 326] on button "Continue to application" at bounding box center [414, 325] width 91 height 22
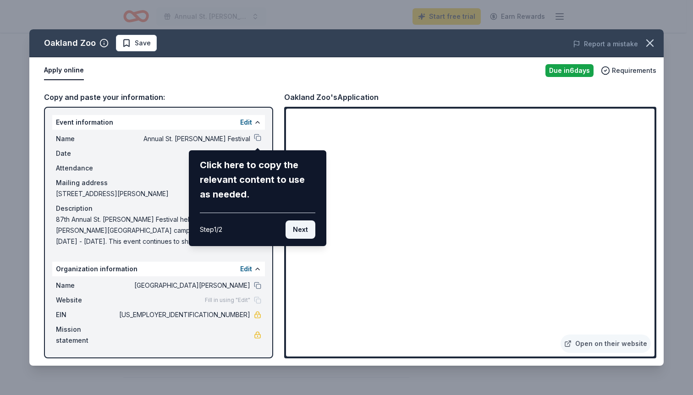
click at [303, 229] on button "Next" at bounding box center [300, 229] width 30 height 18
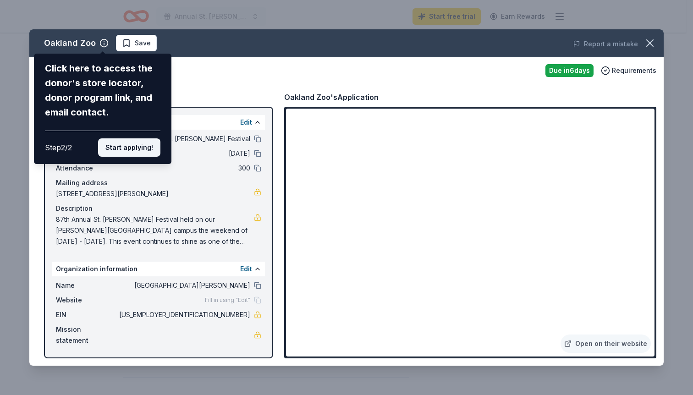
click at [130, 138] on button "Start applying!" at bounding box center [129, 147] width 62 height 18
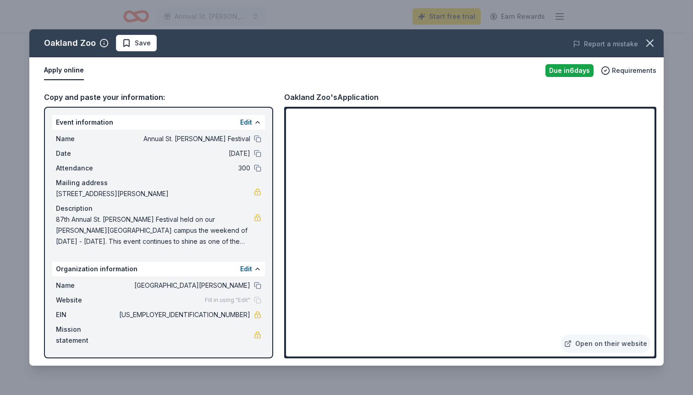
click at [30, 89] on div "Copy and paste your information: Event information Edit Name Annual St. Philip …" at bounding box center [346, 225] width 634 height 282
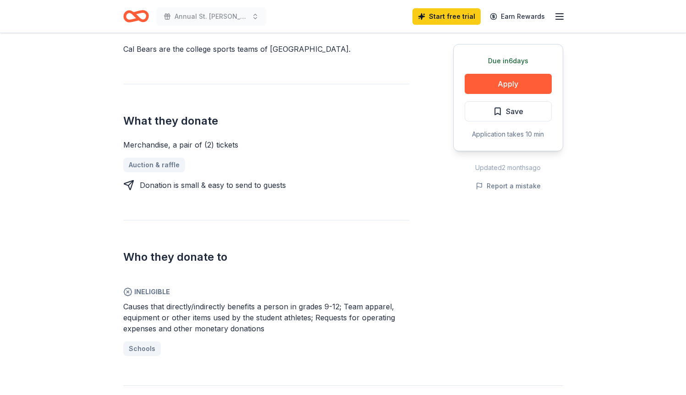
scroll to position [287, 0]
drag, startPoint x: 190, startPoint y: 308, endPoint x: 247, endPoint y: 315, distance: 57.7
click at [247, 315] on span "Causes that directly/indirectly benefits a person in grades 9-12; Team apparel,…" at bounding box center [259, 316] width 272 height 31
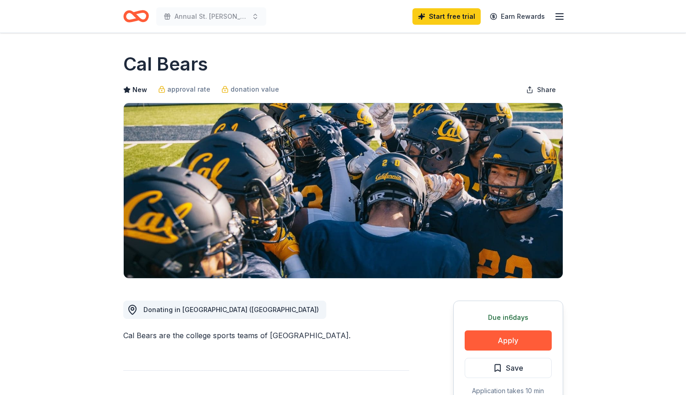
scroll to position [0, 0]
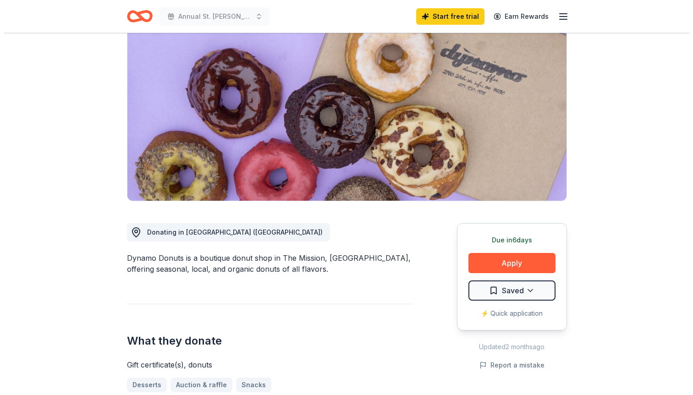
scroll to position [106, 0]
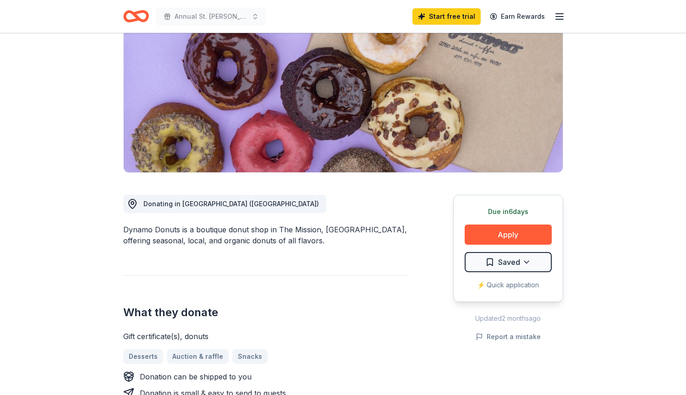
drag, startPoint x: 125, startPoint y: 228, endPoint x: 176, endPoint y: 230, distance: 51.3
click at [176, 230] on div "Dynamo Donuts is a boutique donut shop in The Mission, San Francisco, offering …" at bounding box center [266, 235] width 286 height 22
click at [485, 234] on button "Apply" at bounding box center [507, 234] width 87 height 20
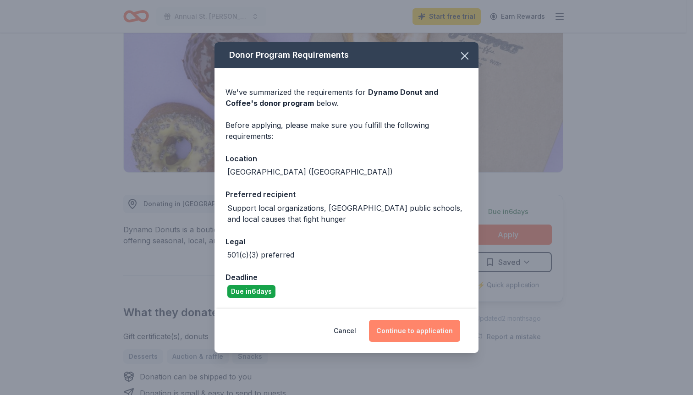
click at [411, 331] on button "Continue to application" at bounding box center [414, 331] width 91 height 22
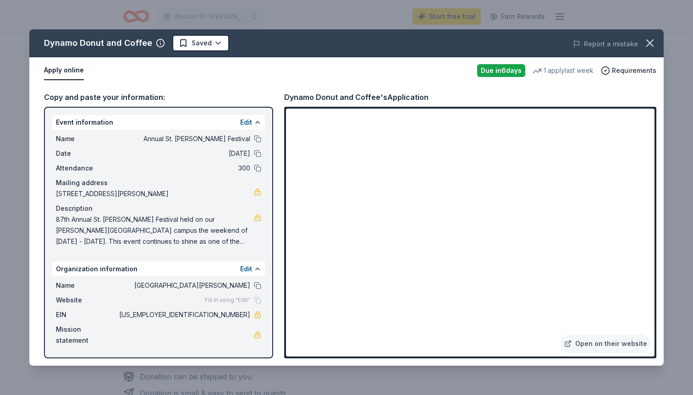
click at [240, 299] on span "Fill in using "Edit"" at bounding box center [227, 299] width 45 height 7
click at [246, 267] on button "Edit" at bounding box center [246, 268] width 12 height 11
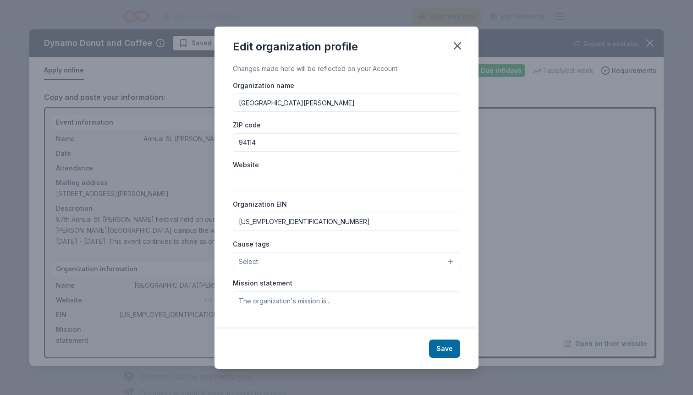
click at [295, 186] on input "Website" at bounding box center [346, 182] width 227 height 18
paste input "[URL][DOMAIN_NAME]"
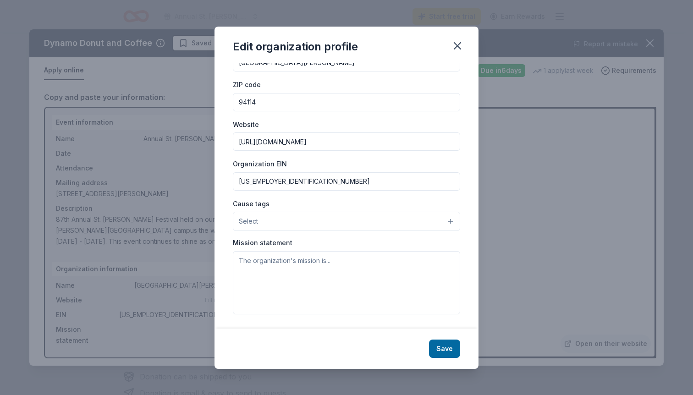
scroll to position [39, 0]
type input "[URL][DOMAIN_NAME]"
click at [447, 342] on button "Save" at bounding box center [444, 348] width 31 height 18
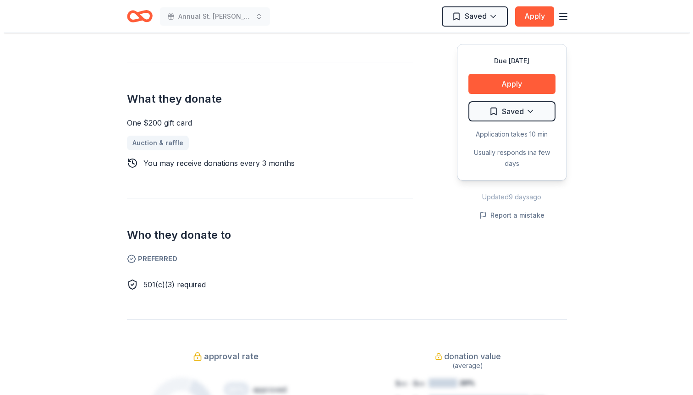
scroll to position [246, 0]
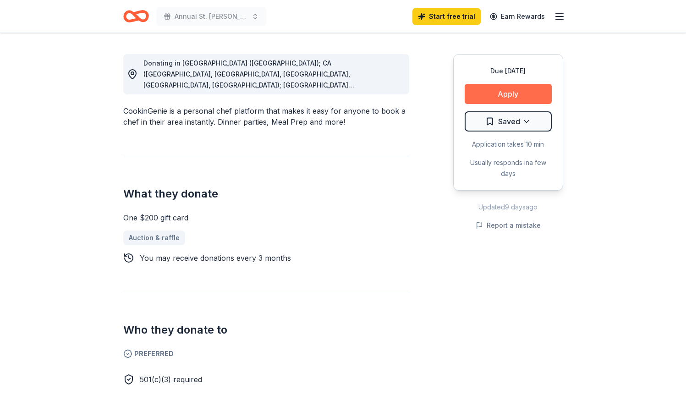
click at [486, 97] on button "Apply" at bounding box center [507, 94] width 87 height 20
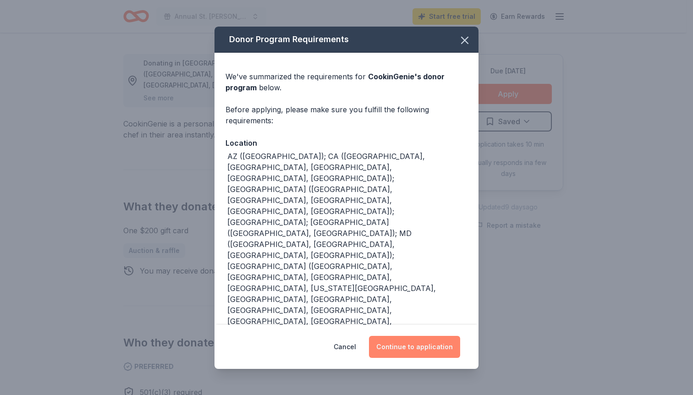
click at [417, 339] on button "Continue to application" at bounding box center [414, 347] width 91 height 22
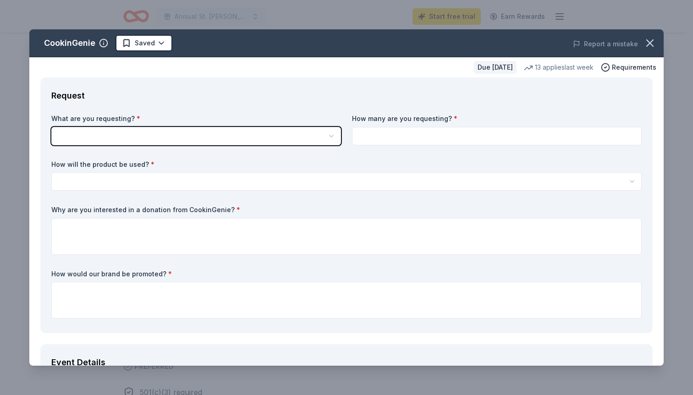
scroll to position [0, 0]
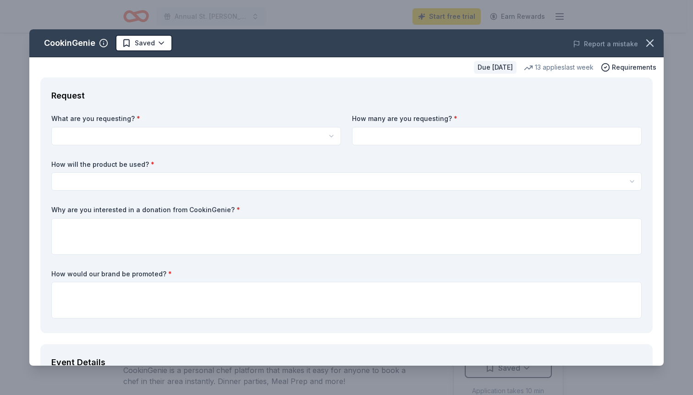
click at [328, 134] on html "Annual St. [PERSON_NAME] Festival Start free trial Earn Rewards Due [DATE] Shar…" at bounding box center [346, 197] width 693 height 395
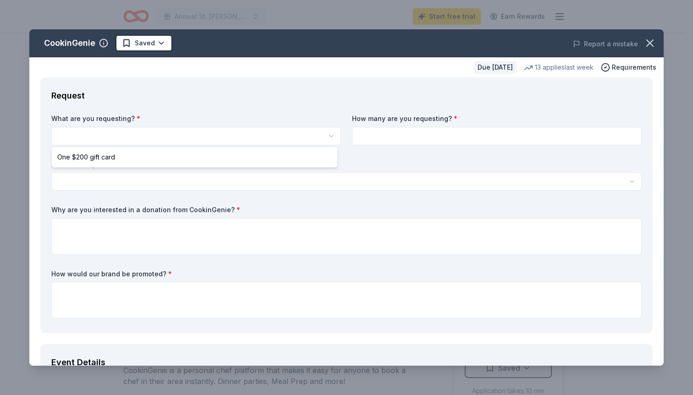
select select "One $200 gift card"
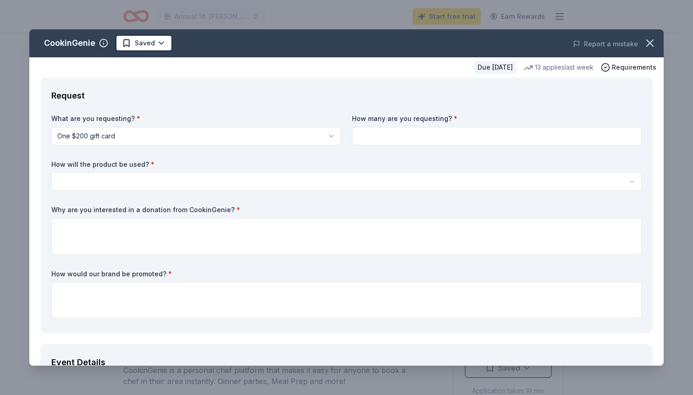
click at [398, 139] on input at bounding box center [496, 136] width 289 height 18
type input "1"
click at [254, 175] on html "Annual St. Philip Festival Start free trial Earn Rewards Due in 29 days Share C…" at bounding box center [346, 197] width 693 height 395
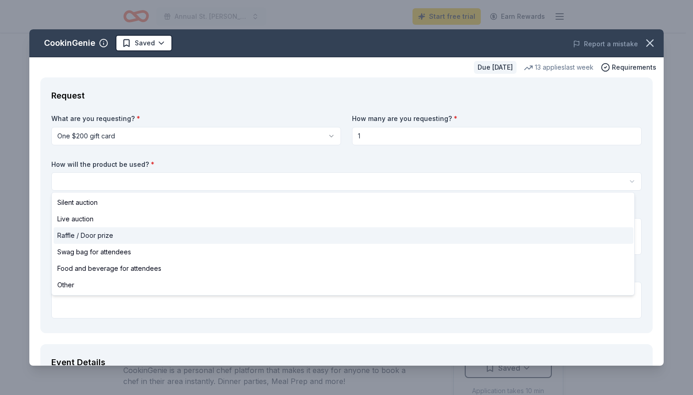
select select "raffleDoorPrize"
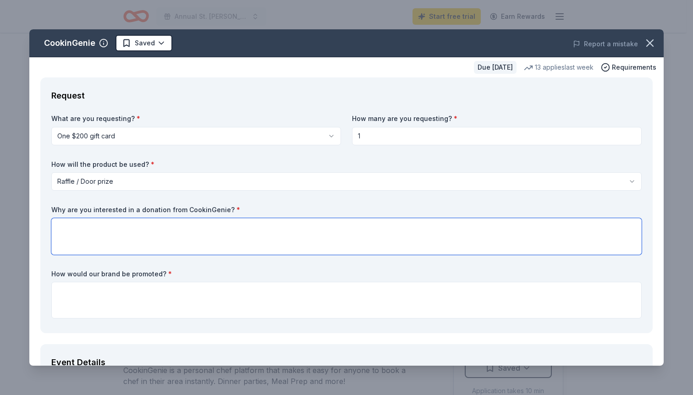
click at [153, 235] on textarea at bounding box center [346, 236] width 590 height 37
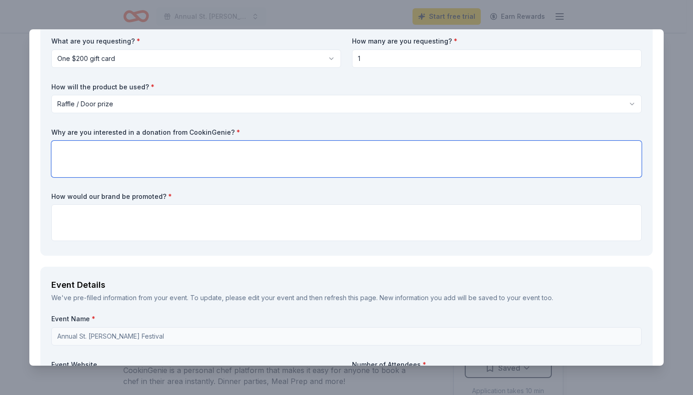
scroll to position [68, 0]
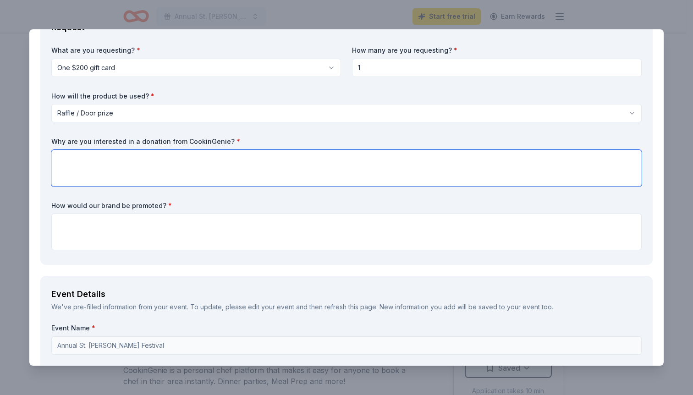
paste textarea "87th Annual St. Philip Festival held on our Noe Valley school campus the weeken…"
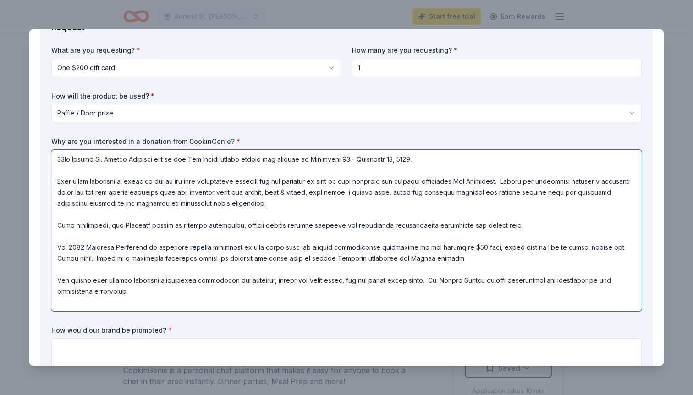
click at [427, 280] on textarea at bounding box center [346, 230] width 590 height 161
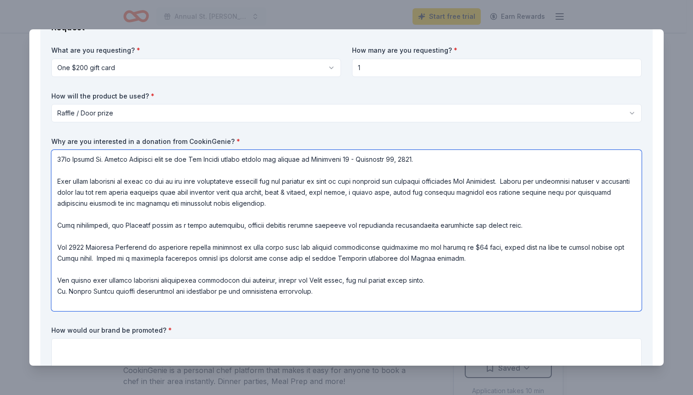
drag, startPoint x: 233, startPoint y: 289, endPoint x: 269, endPoint y: 290, distance: 36.7
click at [269, 290] on textarea at bounding box center [346, 230] width 590 height 161
click at [485, 252] on textarea at bounding box center [346, 230] width 590 height 161
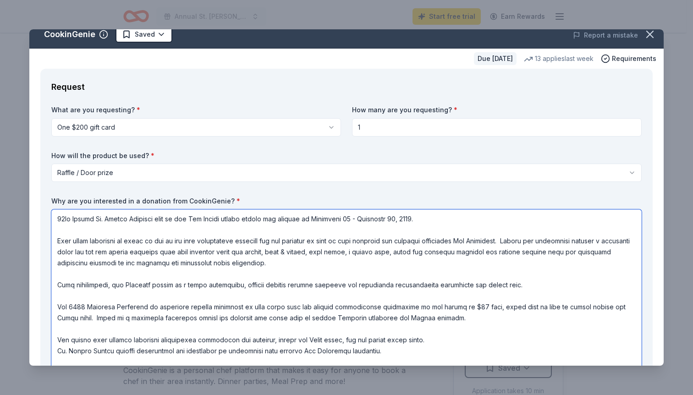
scroll to position [3, 0]
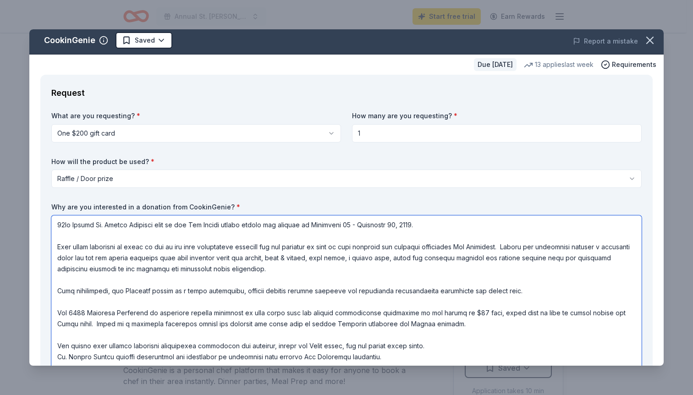
type textarea "87th Annual St. Philip Festival held on our Noe Valley school campus the weeken…"
click at [191, 179] on html "Annual St. Philip Festival Start free trial Earn Rewards Due in 29 days Share C…" at bounding box center [346, 197] width 693 height 395
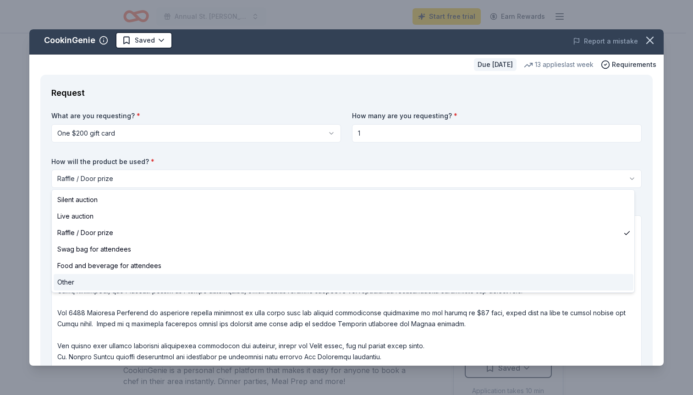
select select "other"
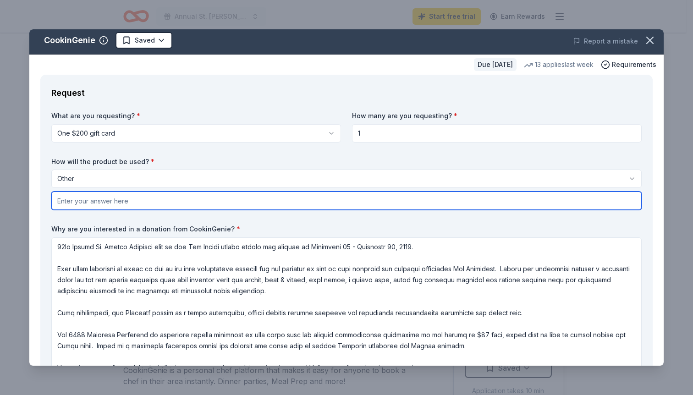
click at [212, 200] on input "text" at bounding box center [346, 200] width 590 height 18
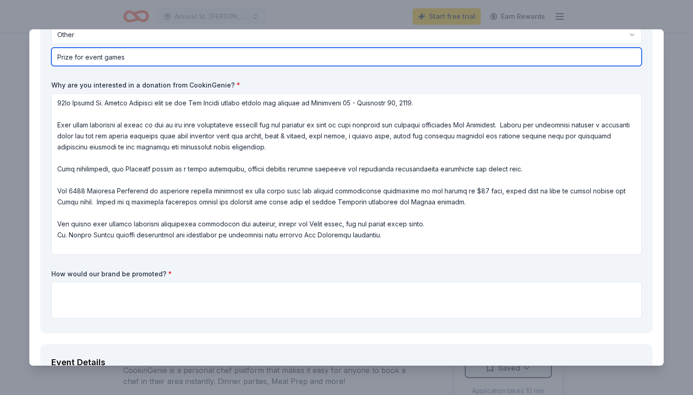
scroll to position [149, 0]
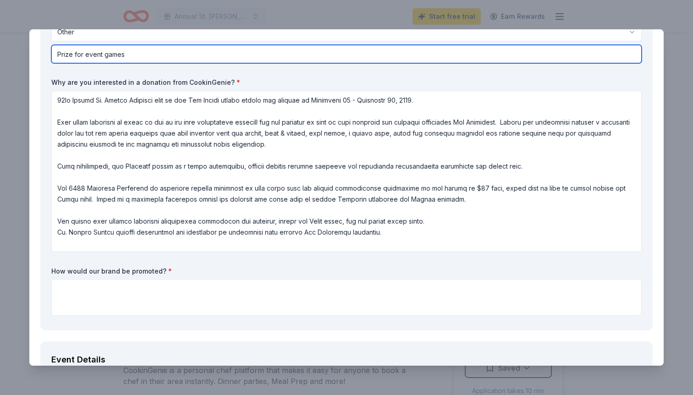
type input "Prize for event games"
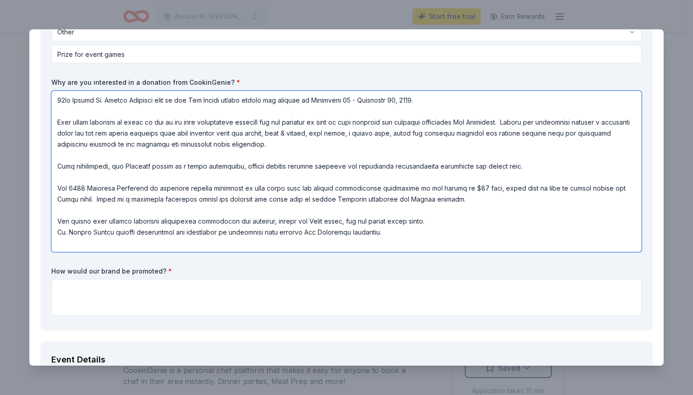
drag, startPoint x: 59, startPoint y: 218, endPoint x: 132, endPoint y: 253, distance: 81.1
click at [132, 253] on div "What are you requesting? * One $200 gift card One $200 gift card How many are y…" at bounding box center [346, 142] width 590 height 355
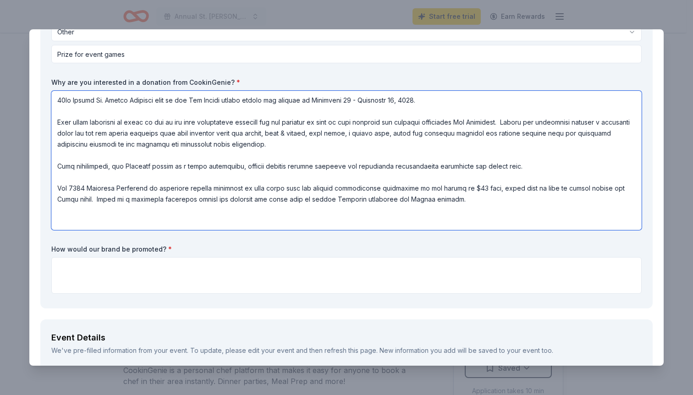
type textarea "87th Annual St. Philip Festival held on our Noe Valley school campus the weeken…"
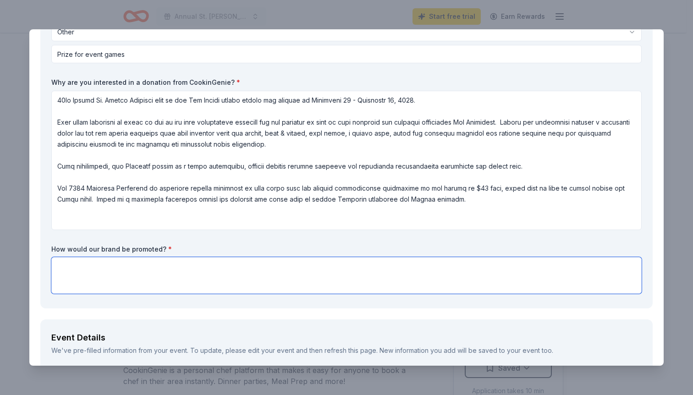
click at [129, 262] on textarea at bounding box center [346, 275] width 590 height 37
paste textarea "All donors will receive prominent recognition throughout the festival, during t…"
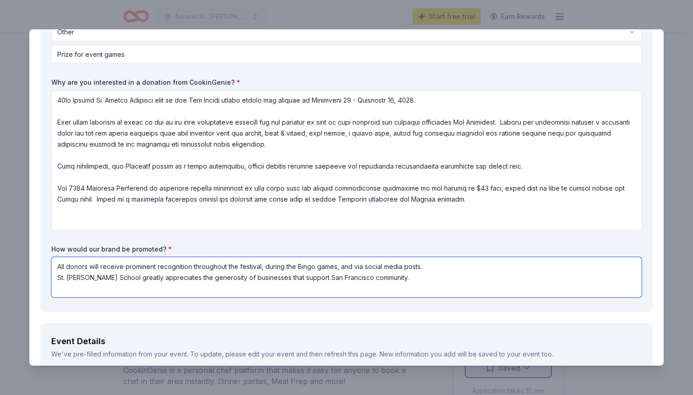
drag, startPoint x: 298, startPoint y: 264, endPoint x: 315, endPoint y: 265, distance: 17.0
click at [315, 265] on textarea "All donors will receive prominent recognition throughout the festival, during t…" at bounding box center [346, 277] width 590 height 40
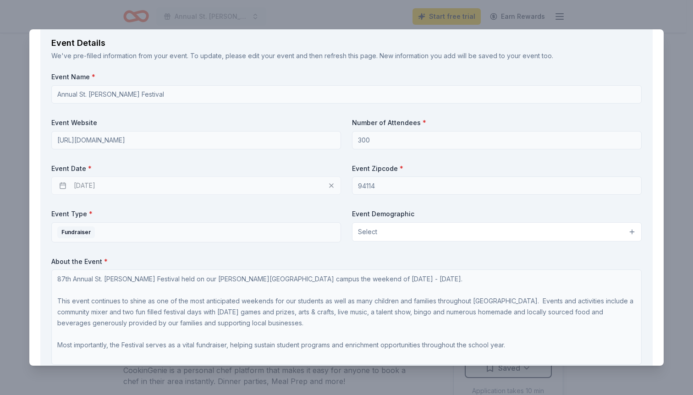
scroll to position [450, 0]
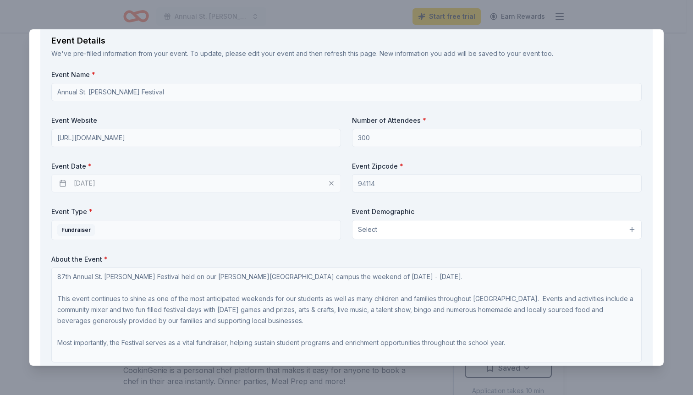
type textarea "All donors will receive prominent recognition throughout the festival, during t…"
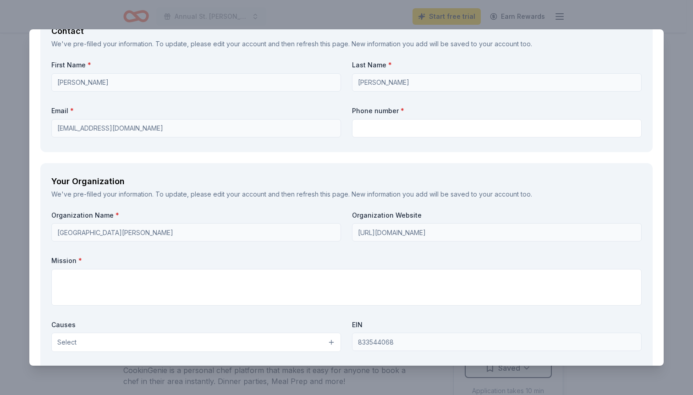
scroll to position [865, 0]
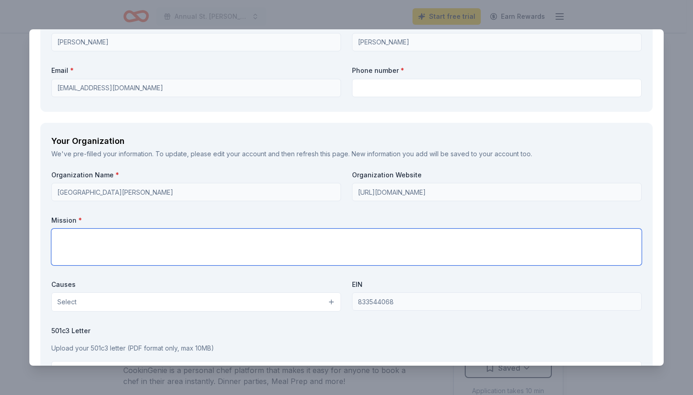
click at [313, 233] on textarea at bounding box center [346, 247] width 590 height 37
paste textarea "Located in the heart of Noe Valley, with students from all over the Bay Area, a…"
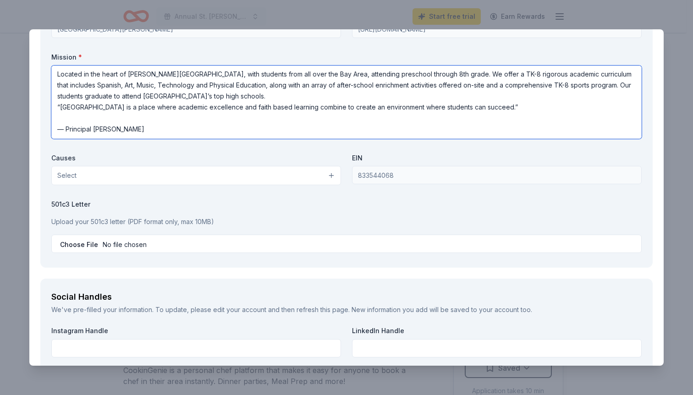
scroll to position [1055, 0]
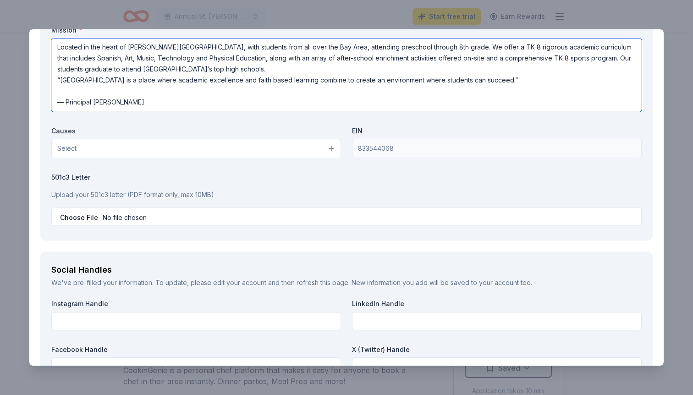
type textarea "Located in the heart of Noe Valley, with students from all over the Bay Area, a…"
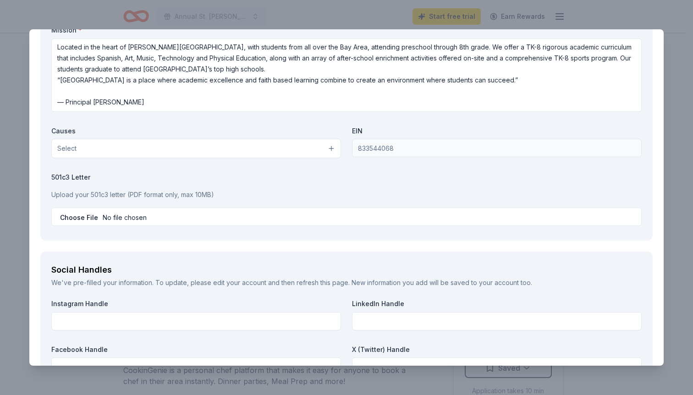
click at [270, 151] on button "Select" at bounding box center [195, 148] width 289 height 19
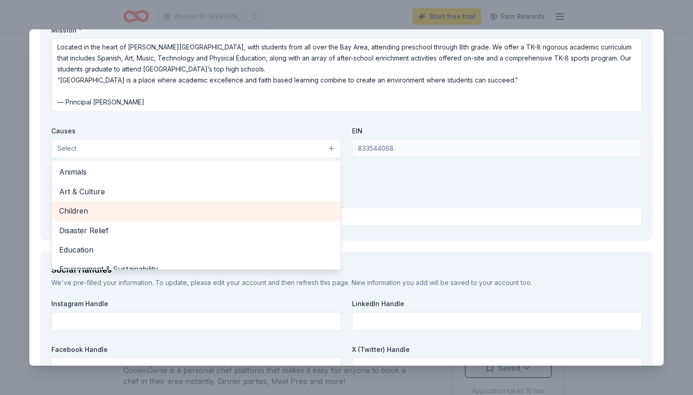
click at [238, 209] on span "Children" at bounding box center [196, 211] width 274 height 12
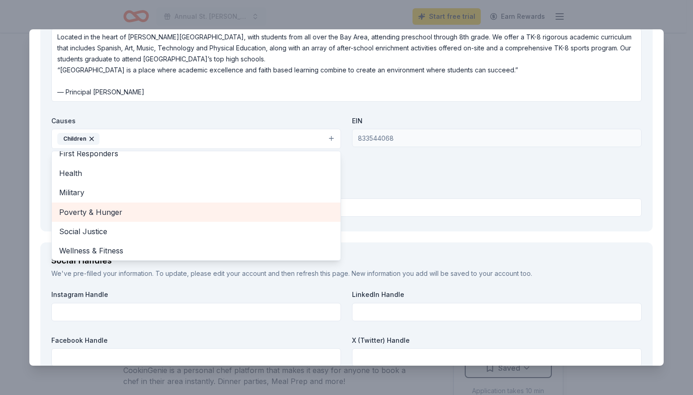
scroll to position [1070, 0]
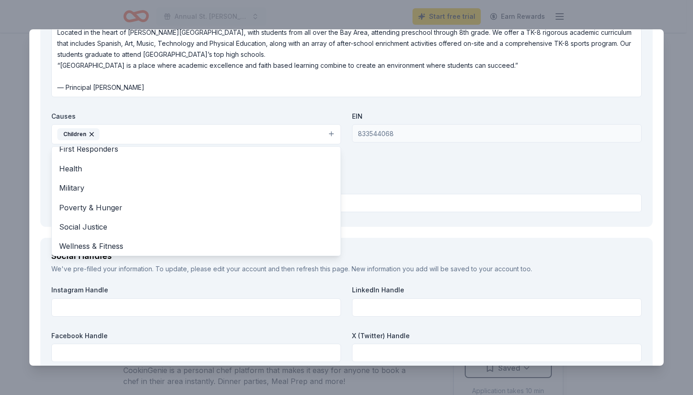
click at [443, 161] on div "Organization Name * Saint Philip School Organization Website https://www.saintp…" at bounding box center [346, 91] width 590 height 250
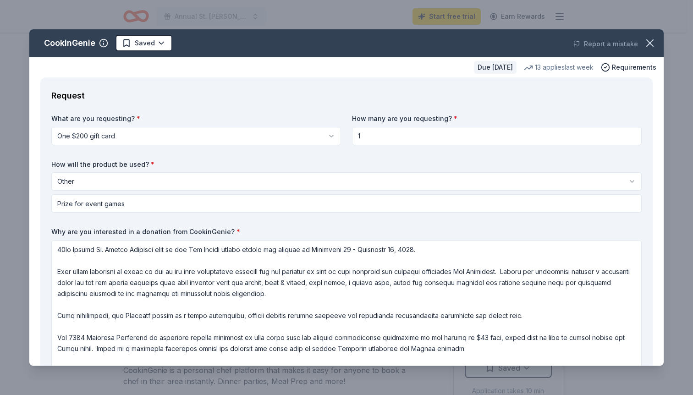
scroll to position [0, 0]
click at [149, 46] on html "Annual St. Philip Festival Start free trial Earn Rewards Due in 29 days Share C…" at bounding box center [346, 197] width 693 height 395
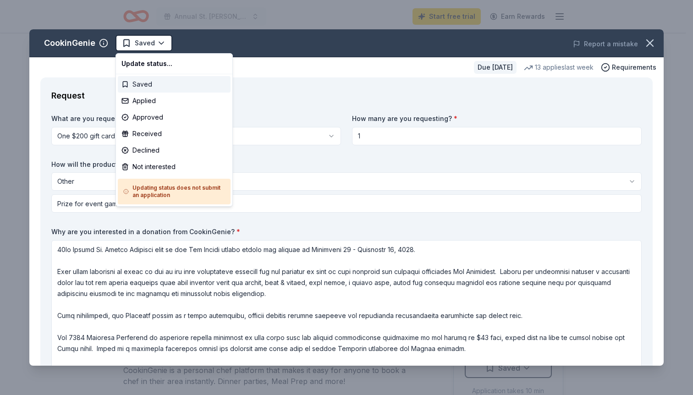
click at [144, 84] on div "Saved" at bounding box center [174, 84] width 113 height 16
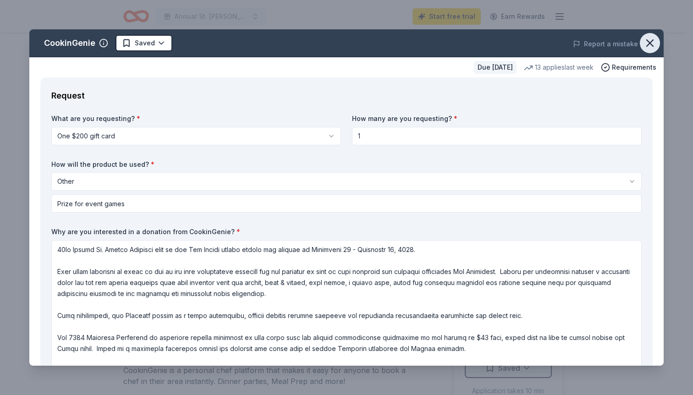
click at [646, 46] on icon "button" at bounding box center [649, 43] width 6 height 6
click at [133, 45] on html "Annual St. Philip Festival Start free trial Earn Rewards Due in 29 days Share C…" at bounding box center [346, 197] width 693 height 395
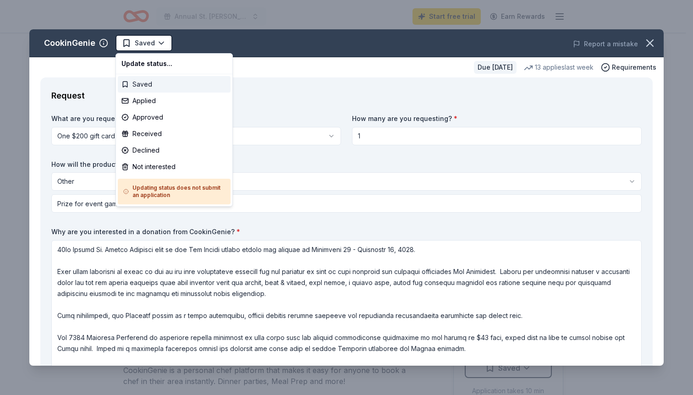
click at [140, 81] on div "Saved" at bounding box center [174, 84] width 113 height 16
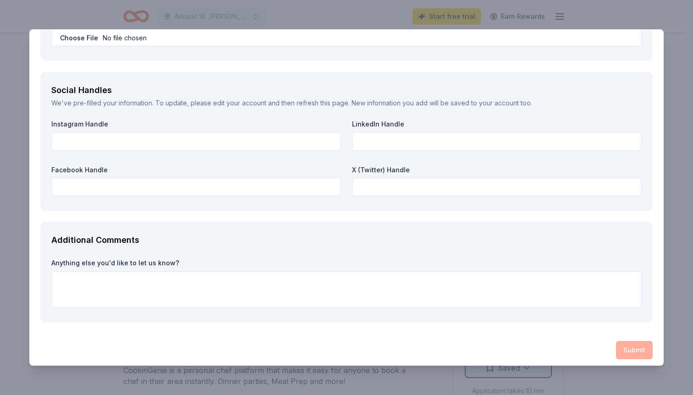
click at [248, 110] on div "Social Handles We've pre-filled your information. To update, please edit your a…" at bounding box center [346, 141] width 612 height 139
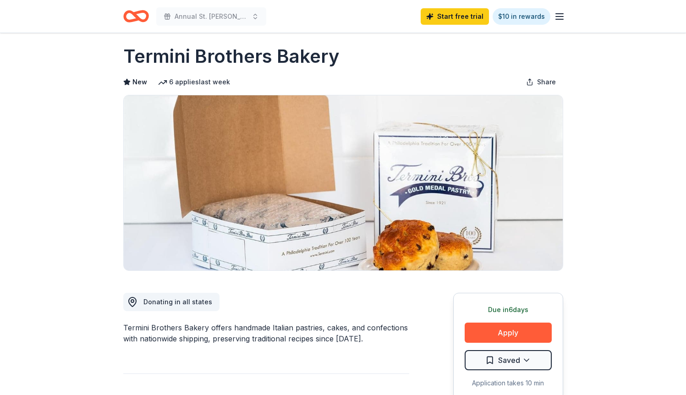
scroll to position [11, 0]
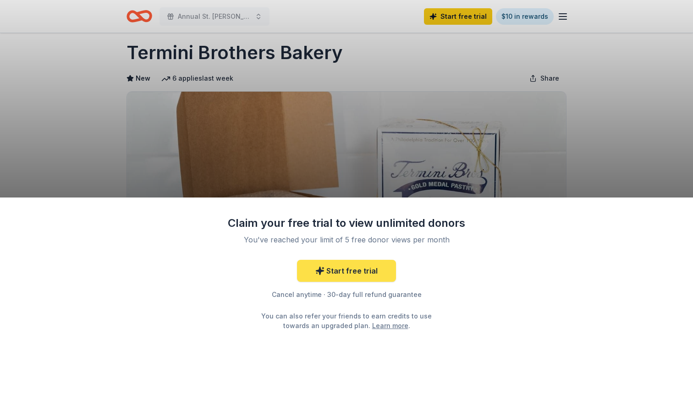
click at [383, 262] on link "Start free trial" at bounding box center [346, 271] width 99 height 22
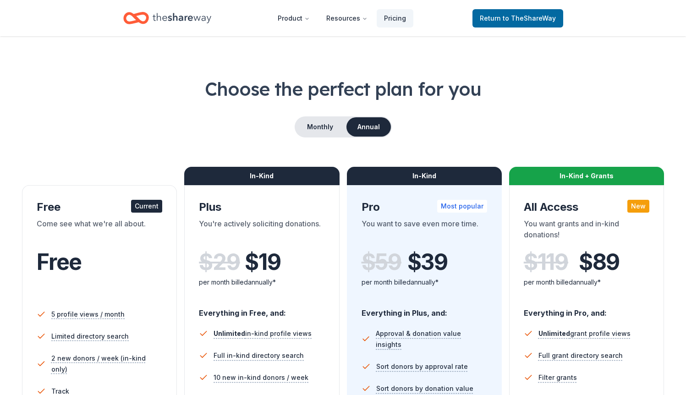
click at [371, 271] on div "$ 59 $ 39" at bounding box center [423, 262] width 125 height 26
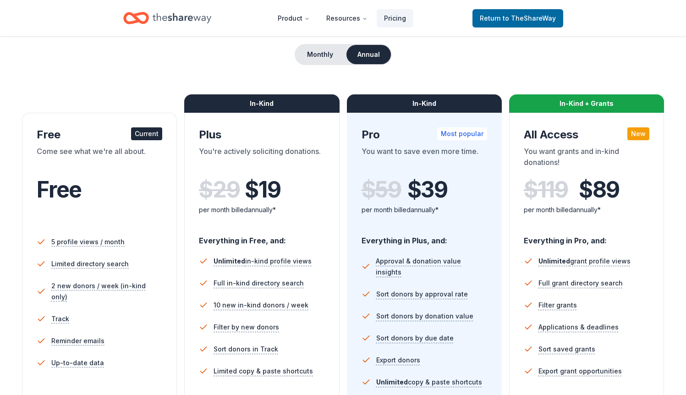
scroll to position [81, 0]
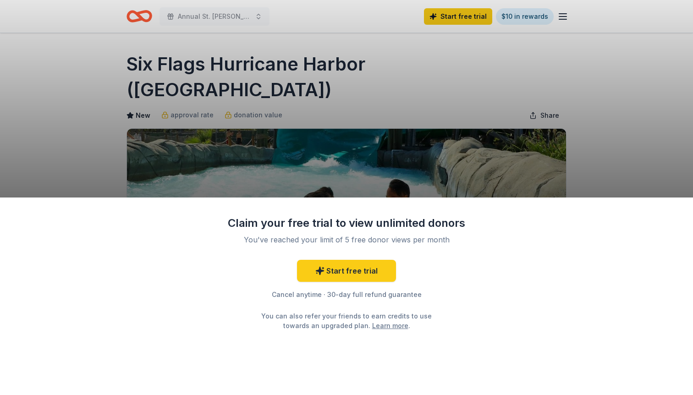
click at [133, 69] on div "Claim your free trial to view unlimited donors You've reached your limit of 5 f…" at bounding box center [346, 197] width 693 height 395
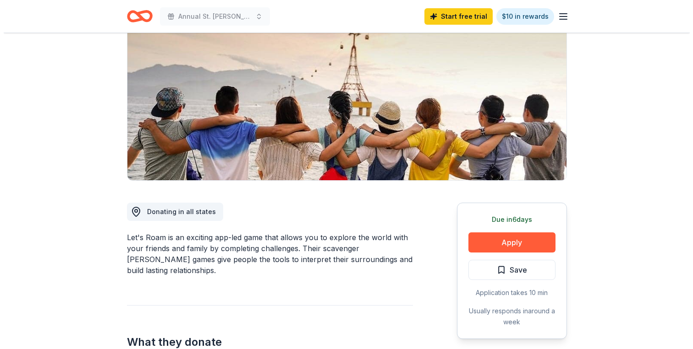
scroll to position [108, 0]
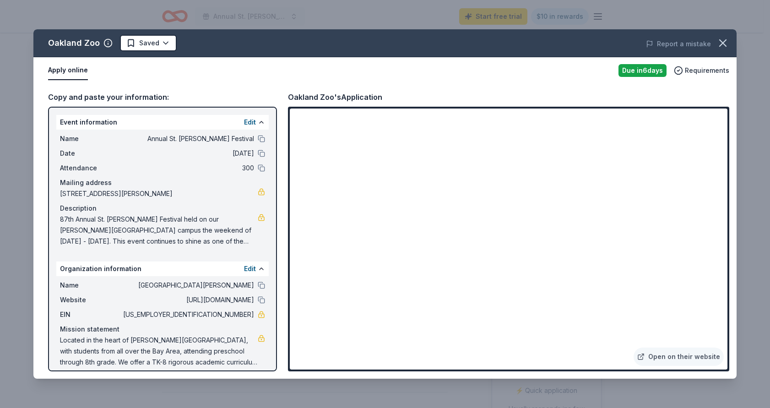
scroll to position [162, 0]
click at [164, 46] on html "Annual St. [PERSON_NAME] Festival Start free trial $10 in rewards Due [DATE] Sh…" at bounding box center [385, 42] width 770 height 408
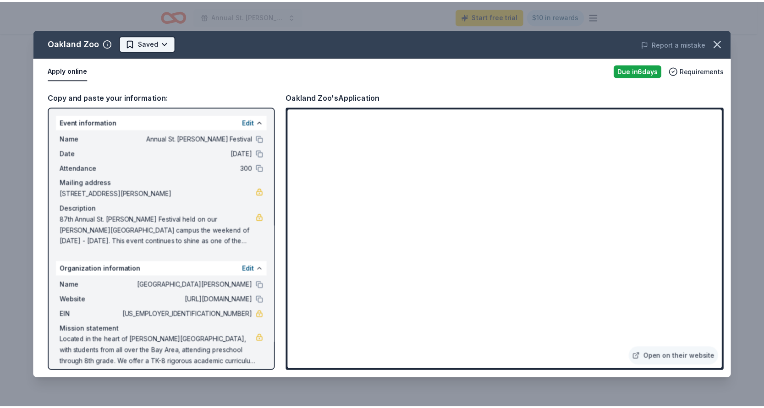
scroll to position [0, 0]
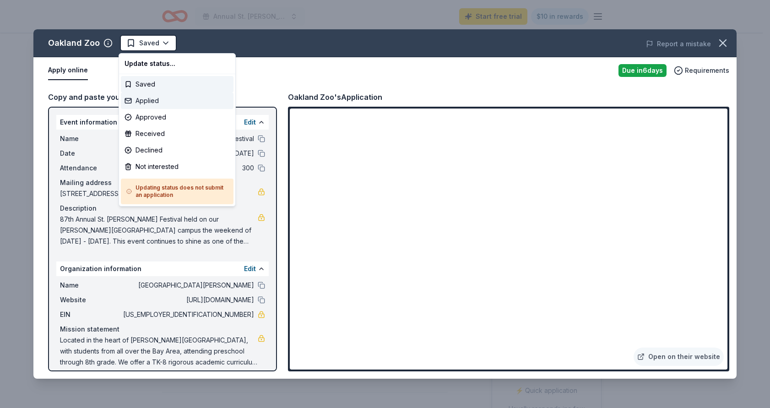
click at [153, 96] on div "Applied" at bounding box center [177, 101] width 113 height 16
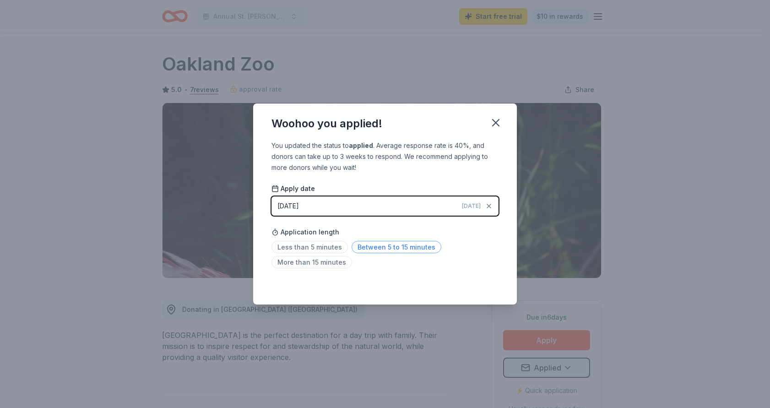
click at [406, 246] on span "Between 5 to 15 minutes" at bounding box center [397, 247] width 90 height 12
click at [495, 121] on icon "button" at bounding box center [496, 123] width 6 height 6
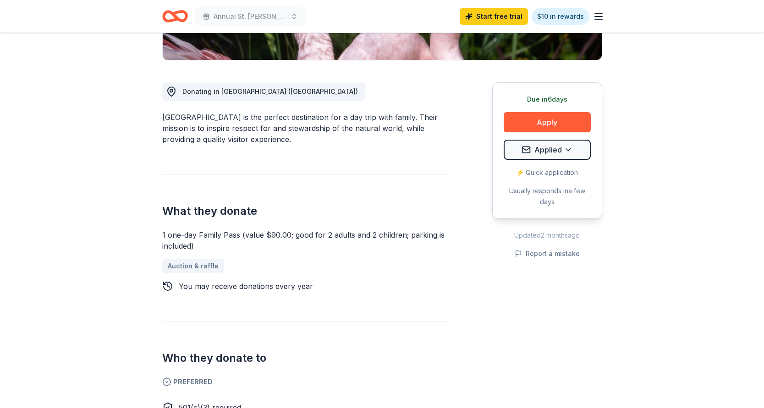
scroll to position [218, 0]
drag, startPoint x: 163, startPoint y: 237, endPoint x: 233, endPoint y: 235, distance: 69.7
click at [233, 235] on div "1 one-day Family Pass (value $90.00; good for 2 adults and 2 children; parking …" at bounding box center [305, 240] width 286 height 22
drag, startPoint x: 211, startPoint y: 241, endPoint x: 157, endPoint y: 229, distance: 55.5
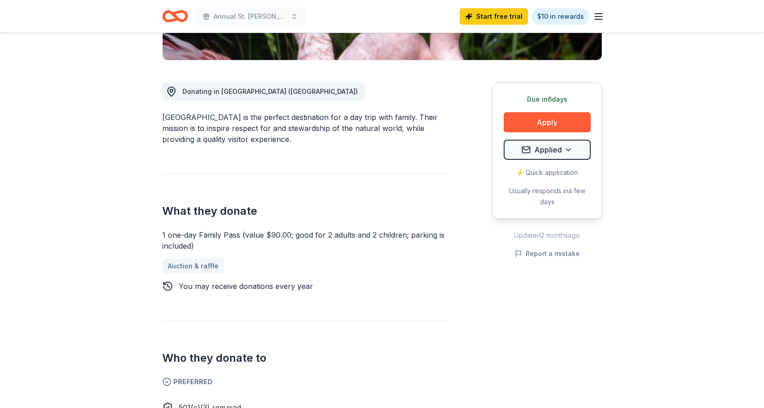
drag, startPoint x: 161, startPoint y: 235, endPoint x: 189, endPoint y: 245, distance: 29.7
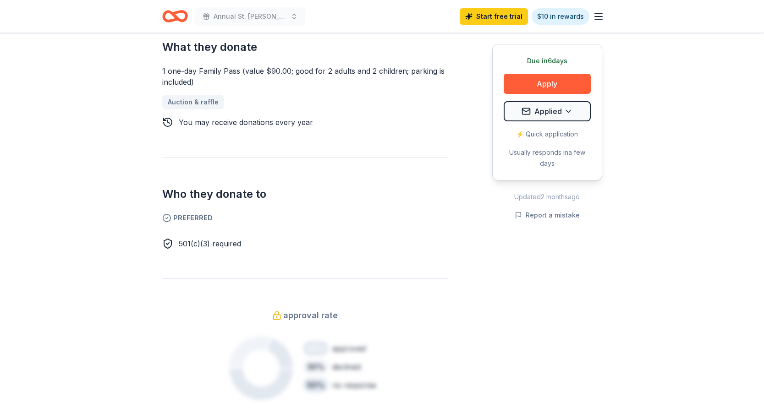
scroll to position [382, 0]
click at [161, 72] on div "Oakland Zoo 5.0 • 7 reviews approval rate Share Donating in San Francisco Bay A…" at bounding box center [381, 387] width 469 height 1473
drag, startPoint x: 164, startPoint y: 71, endPoint x: 206, endPoint y: 84, distance: 44.6
click at [206, 84] on div "1 one-day Family Pass (value $90.00; good for 2 adults and 2 children; parking …" at bounding box center [305, 76] width 286 height 22
drag, startPoint x: 200, startPoint y: 84, endPoint x: 159, endPoint y: 74, distance: 42.0
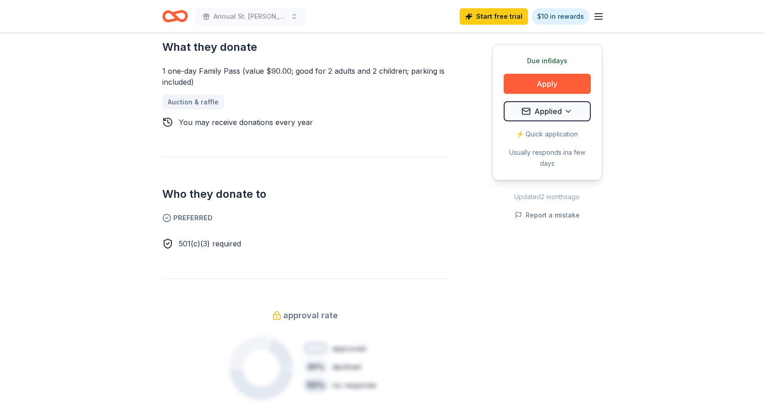
click at [159, 74] on div "Oakland Zoo 5.0 • 7 reviews approval rate Share Donating in San Francisco Bay A…" at bounding box center [381, 387] width 469 height 1473
drag, startPoint x: 159, startPoint y: 74, endPoint x: 236, endPoint y: 75, distance: 76.9
click at [236, 75] on div "Oakland Zoo 5.0 • 7 reviews approval rate Share Donating in San Francisco Bay A…" at bounding box center [381, 387] width 469 height 1473
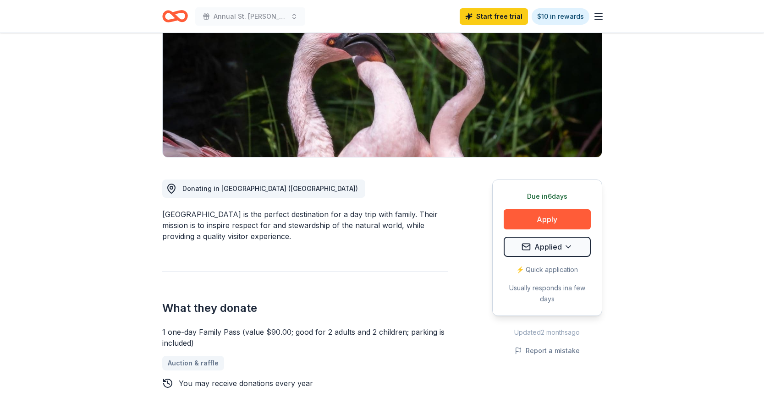
scroll to position [128, 0]
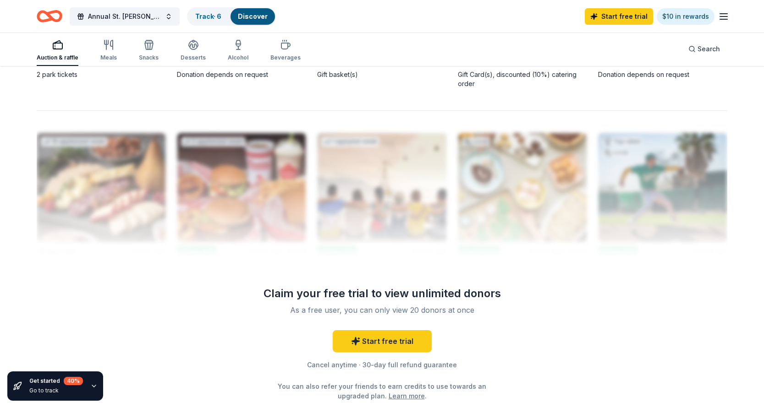
scroll to position [807, 0]
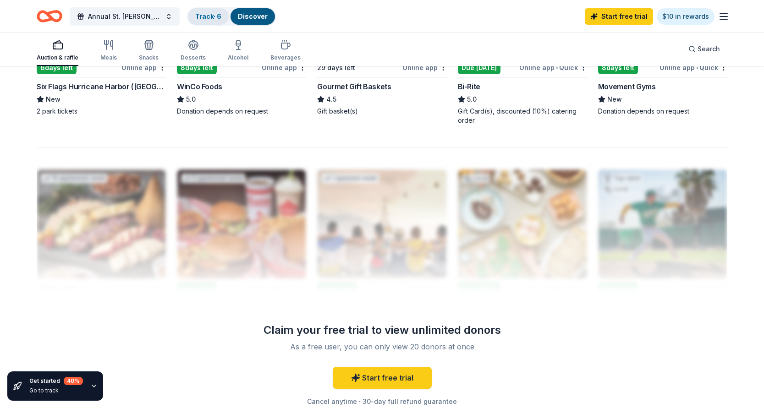
click at [200, 12] on link "Track · 6" at bounding box center [208, 16] width 26 height 8
click at [217, 18] on link "Track · 6" at bounding box center [208, 16] width 26 height 8
click at [160, 19] on span "Annual St. [PERSON_NAME] Festival" at bounding box center [124, 16] width 73 height 11
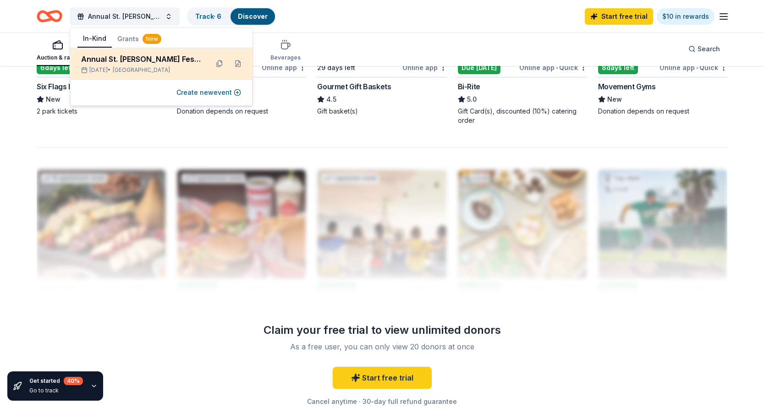
click at [164, 57] on div "Annual St. [PERSON_NAME] Festival" at bounding box center [141, 59] width 120 height 11
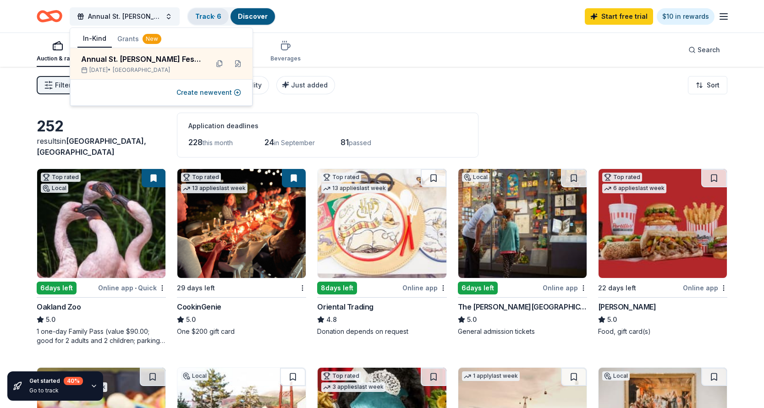
click at [213, 18] on link "Track · 6" at bounding box center [208, 16] width 26 height 8
click at [214, 18] on link "Track · 6" at bounding box center [208, 16] width 26 height 8
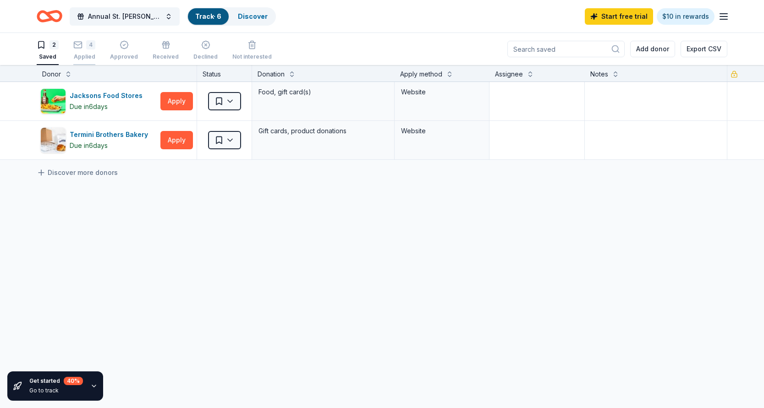
click at [91, 43] on div "4" at bounding box center [90, 44] width 9 height 9
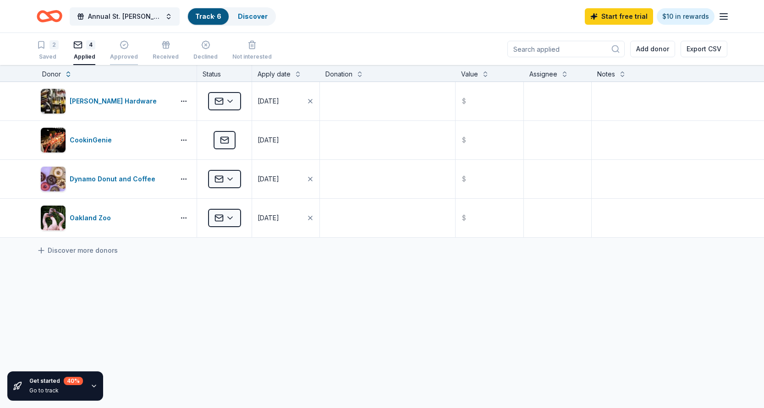
click at [120, 45] on icon "button" at bounding box center [124, 45] width 8 height 8
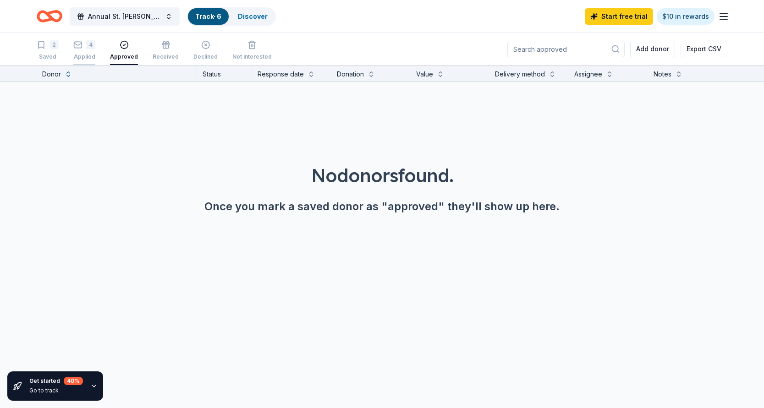
click at [94, 46] on div "4" at bounding box center [90, 44] width 9 height 9
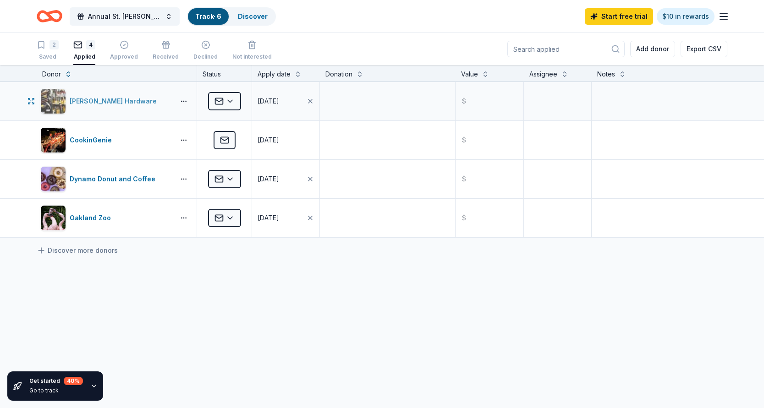
click at [101, 101] on div "[PERSON_NAME] Hardware" at bounding box center [115, 101] width 91 height 11
click at [104, 251] on link "Discover more donors" at bounding box center [77, 250] width 81 height 11
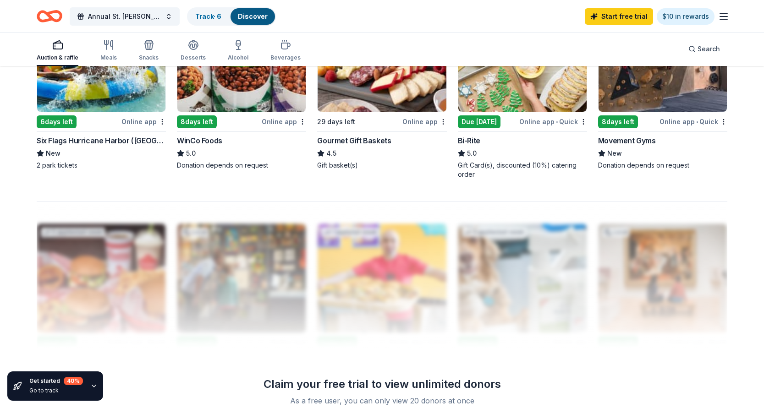
scroll to position [753, 0]
